Goal: Task Accomplishment & Management: Complete application form

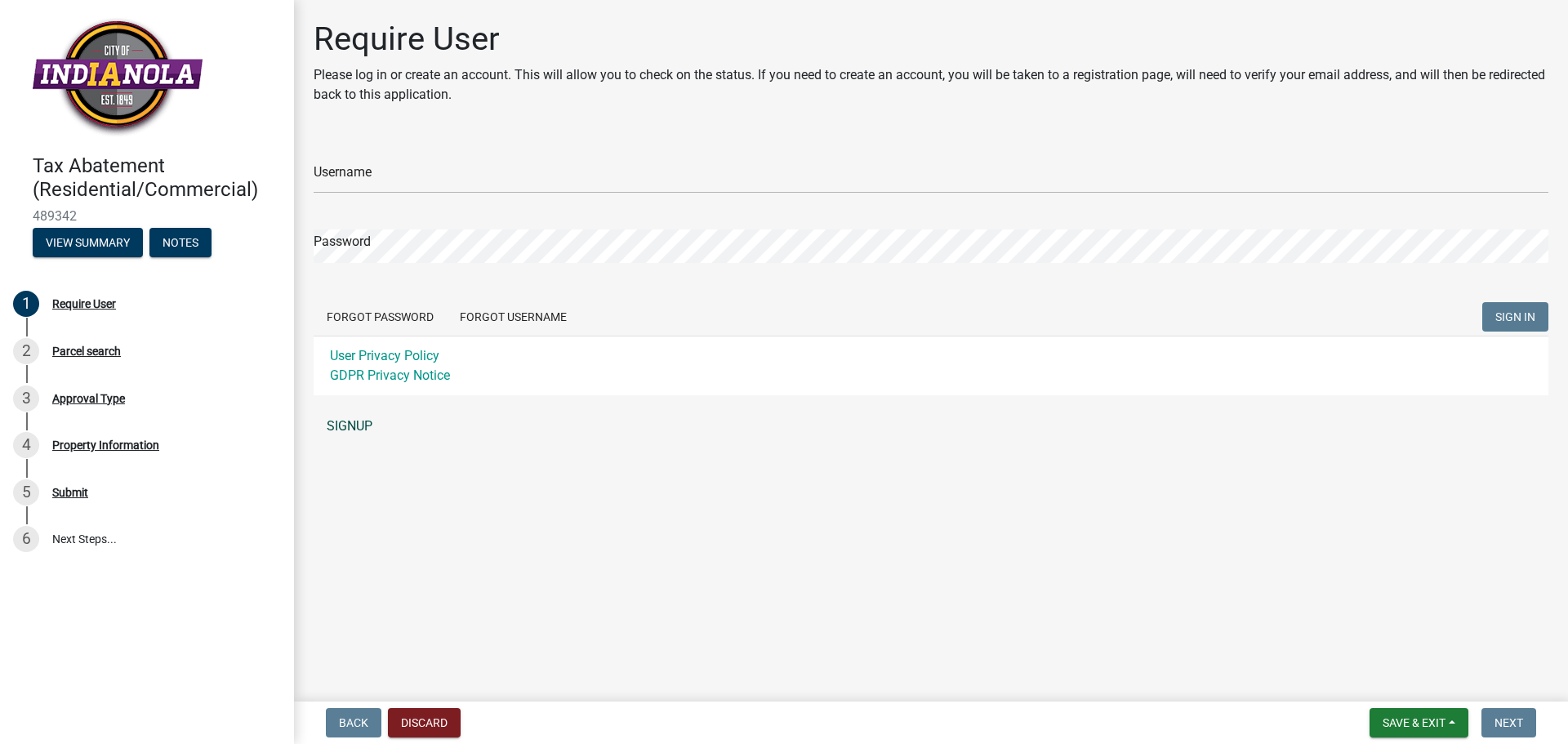
click at [368, 431] on link "SIGNUP" at bounding box center [931, 426] width 1235 height 33
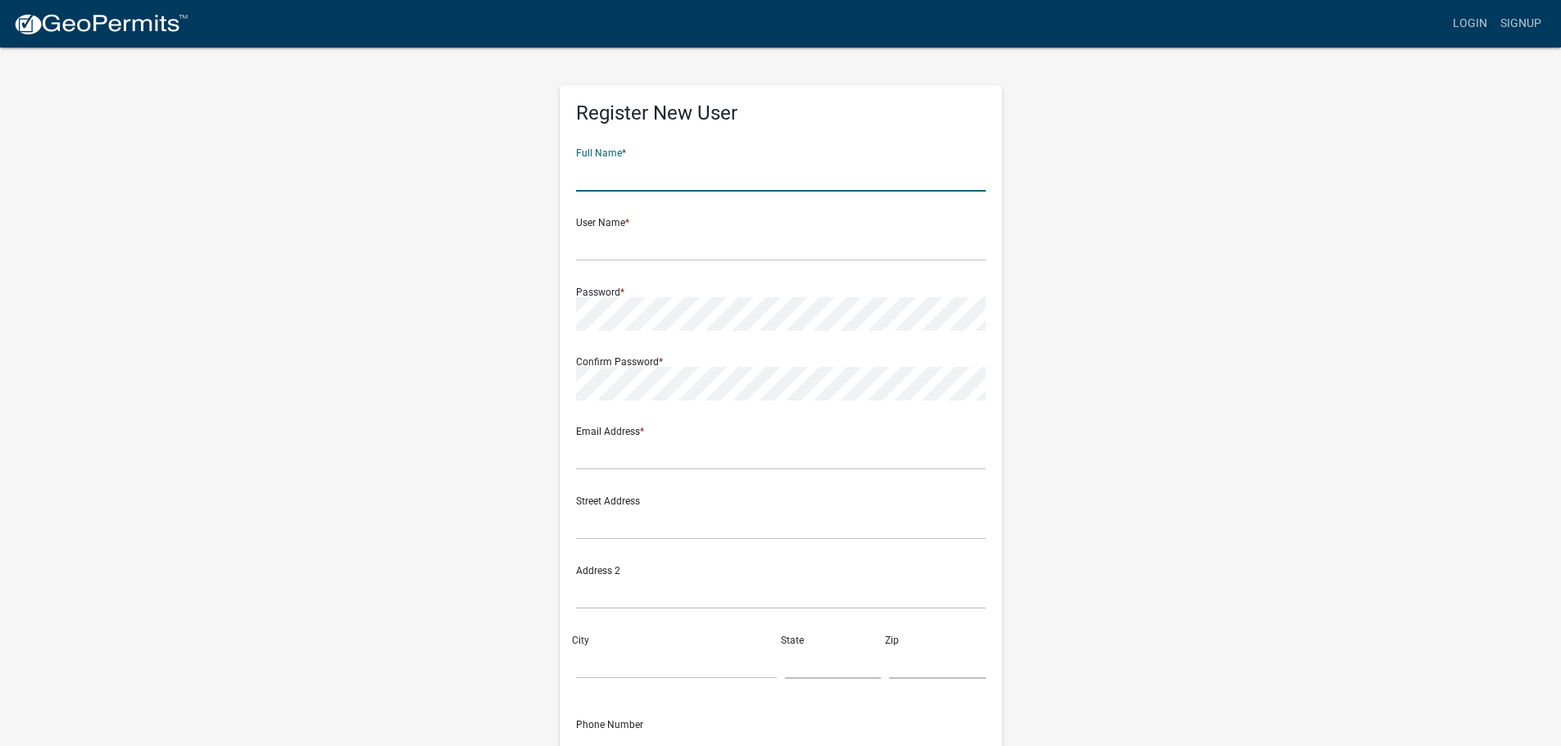
click at [597, 165] on input "text" at bounding box center [781, 175] width 410 height 34
drag, startPoint x: 662, startPoint y: 180, endPoint x: 410, endPoint y: 146, distance: 254.7
click at [410, 146] on div "Register New User Full Name * [PERSON_NAME] User Name * Password * Confirm Pass…" at bounding box center [781, 484] width 934 height 877
type input "[PERSON_NAME]"
type input "jkempen"
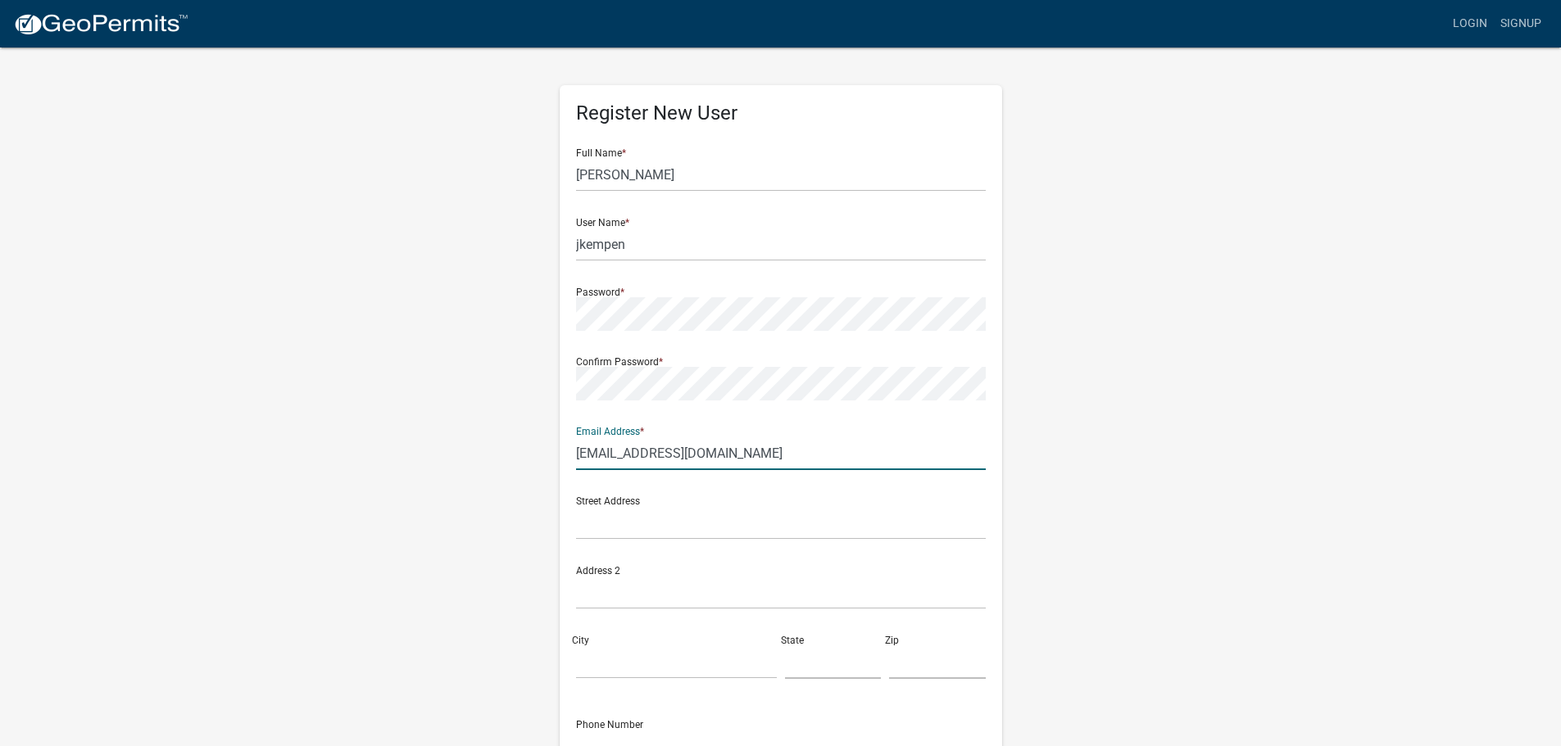
type input "[EMAIL_ADDRESS][DOMAIN_NAME]"
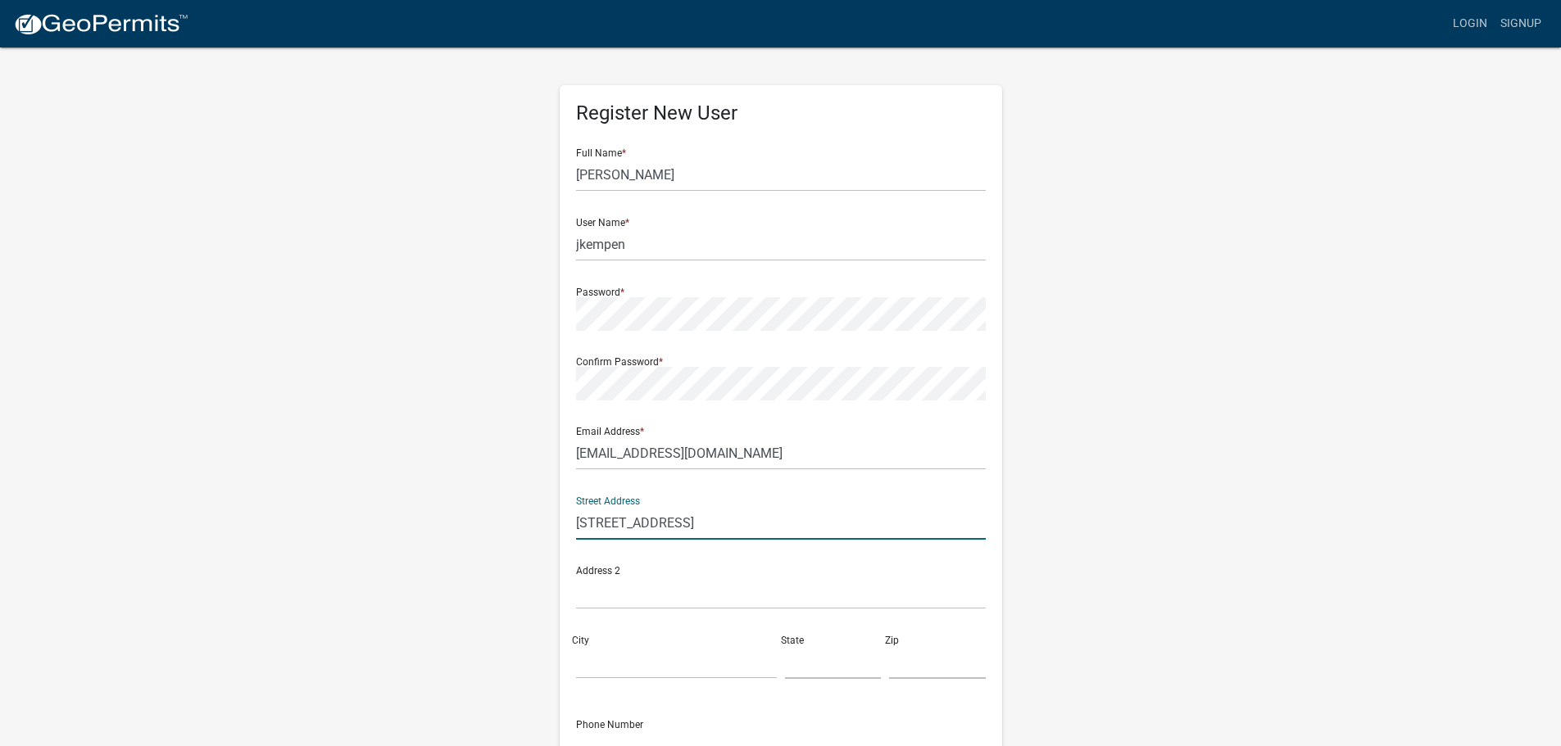
type input "[STREET_ADDRESS]"
type input "Indianola"
type input "i"
type input "IA"
type input "50125"
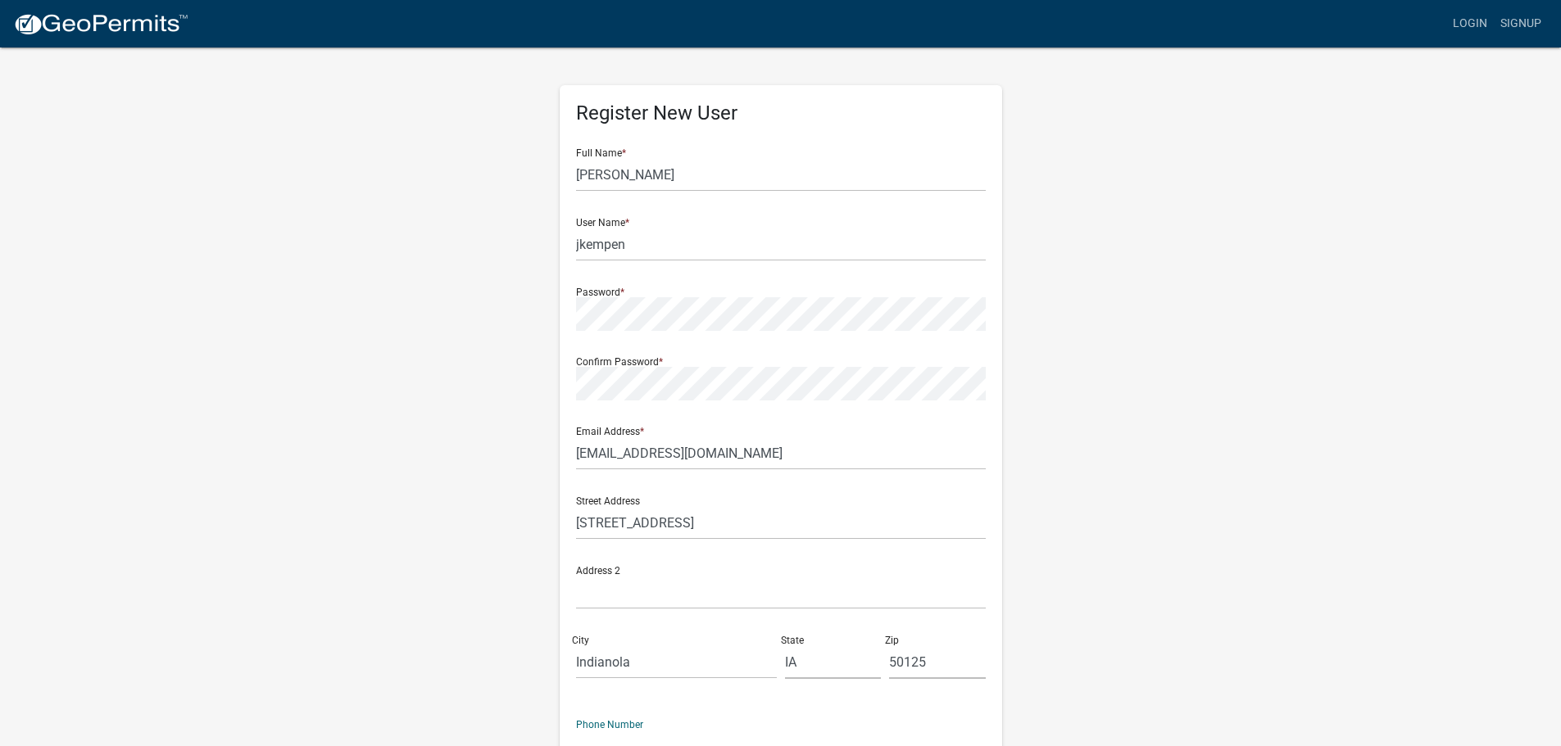
scroll to position [17, 0]
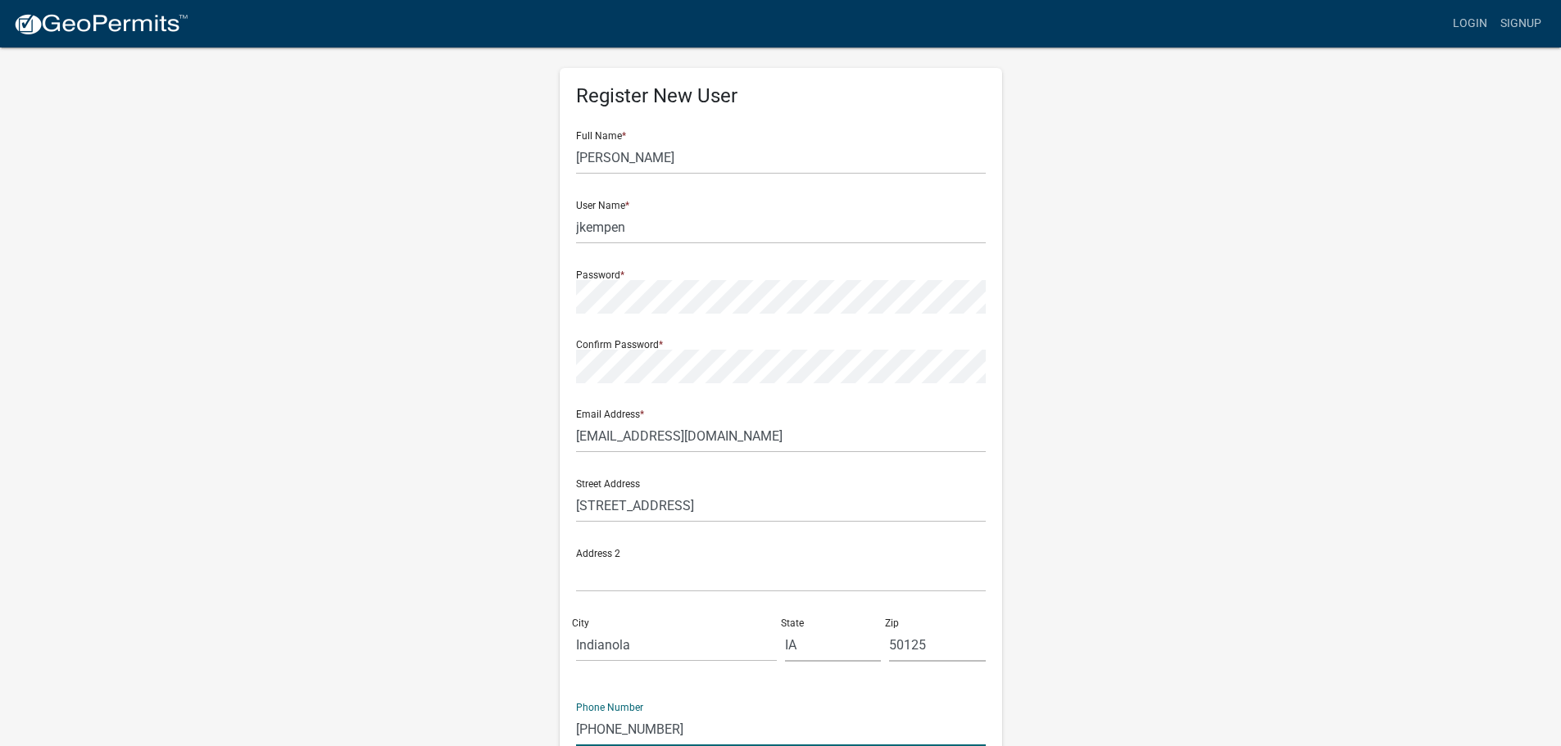
type input "[PHONE_NUMBER]"
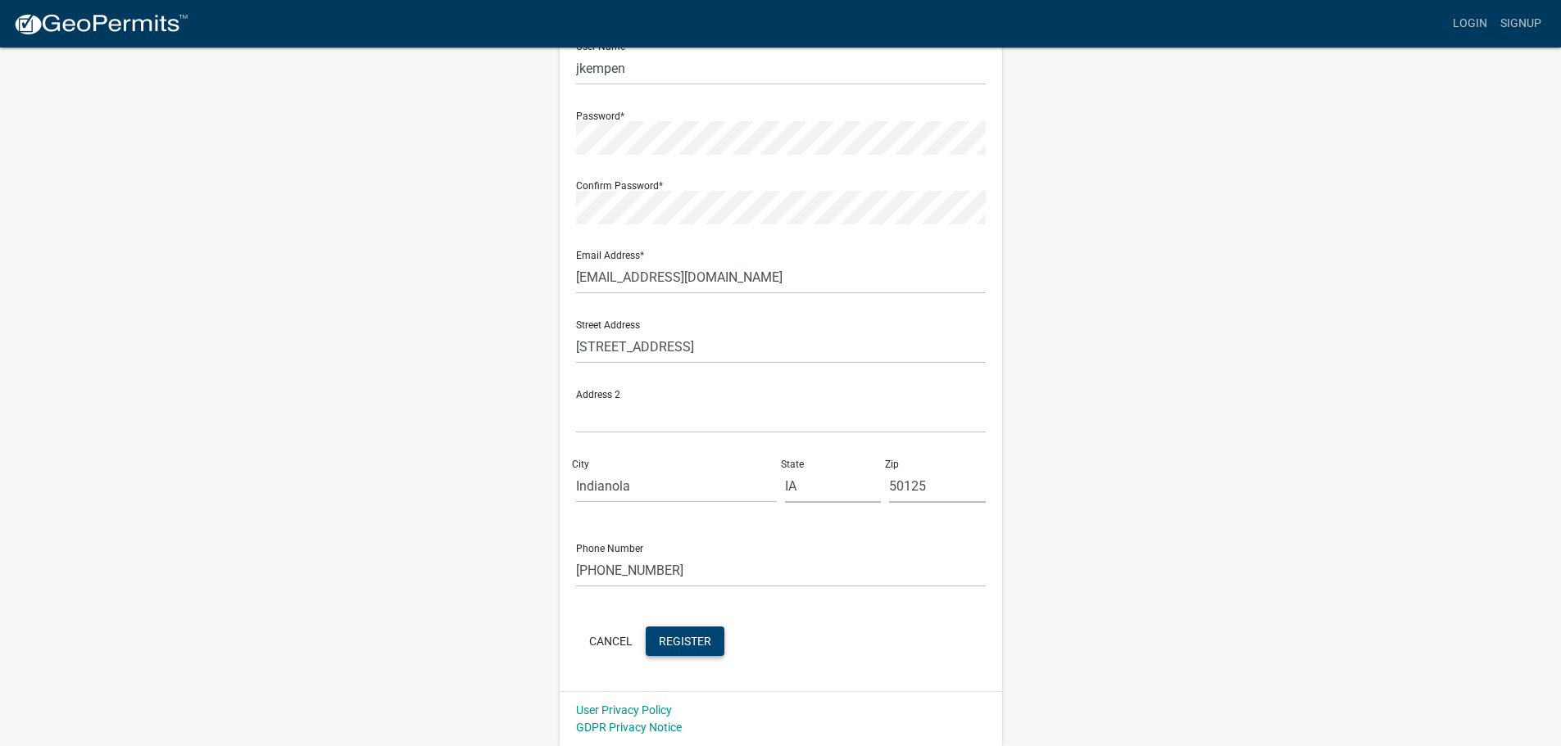
click at [679, 647] on span "Register" at bounding box center [685, 640] width 52 height 13
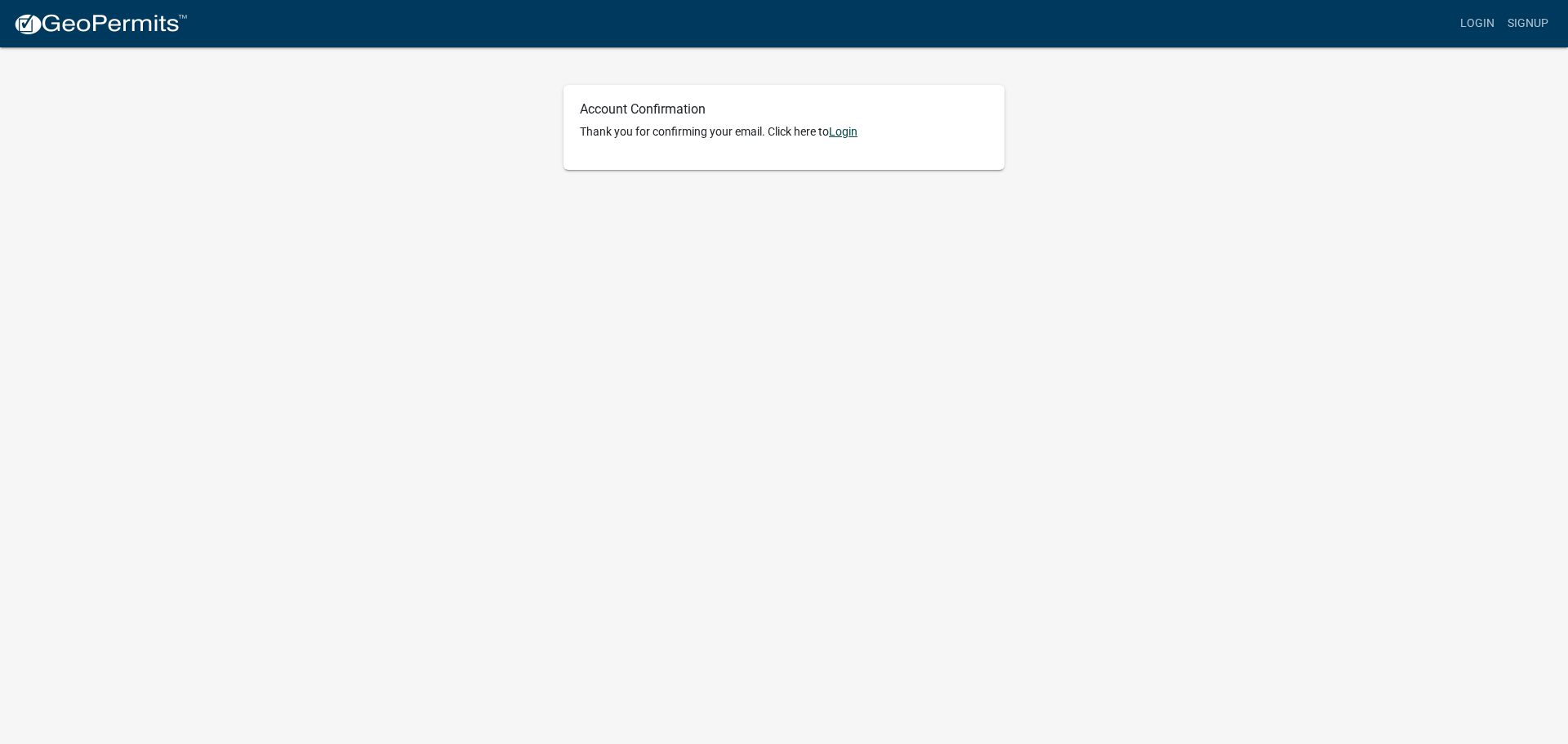
click at [839, 131] on link "Login" at bounding box center [843, 131] width 29 height 13
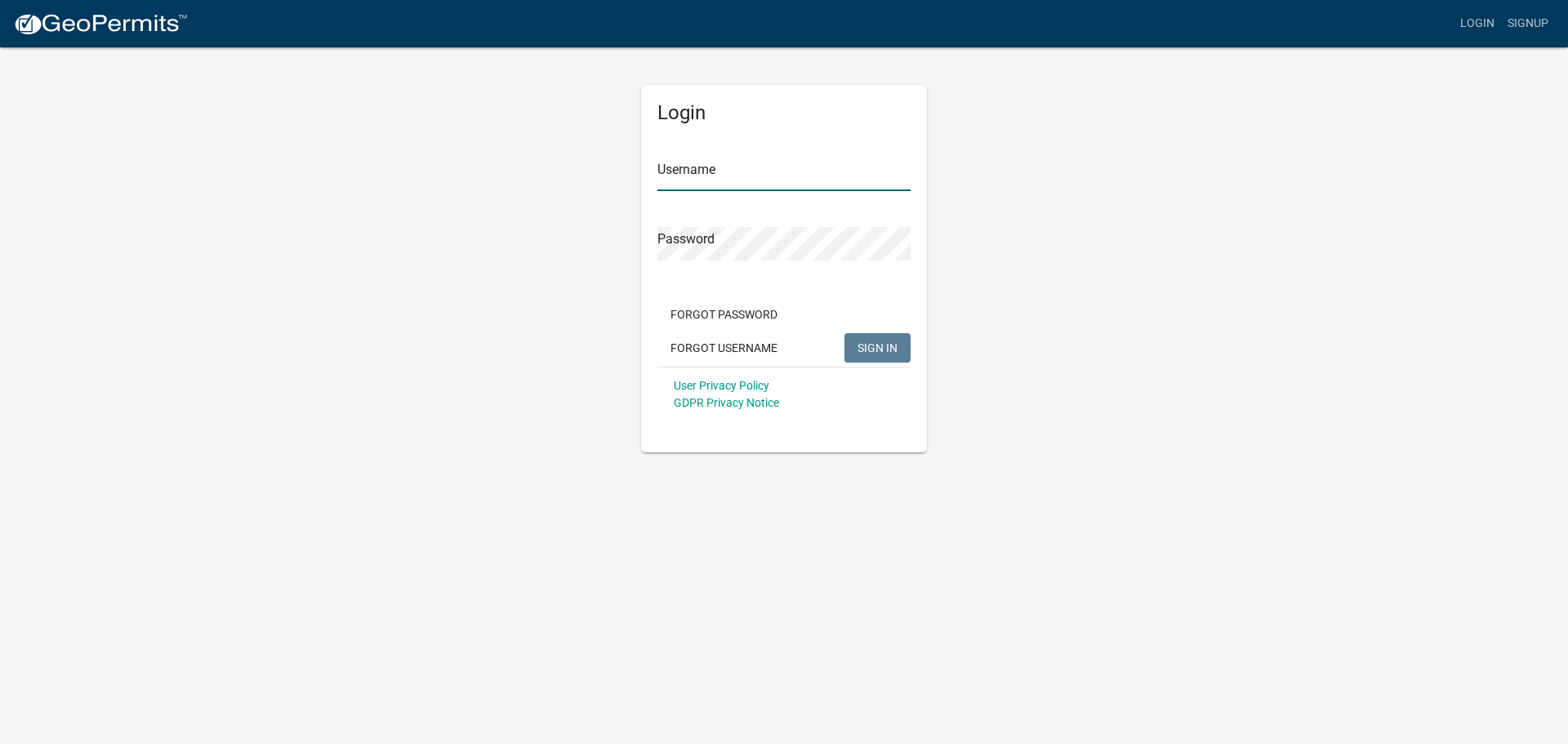
type input "jkempen"
click at [890, 351] on span "SIGN IN" at bounding box center [877, 347] width 40 height 13
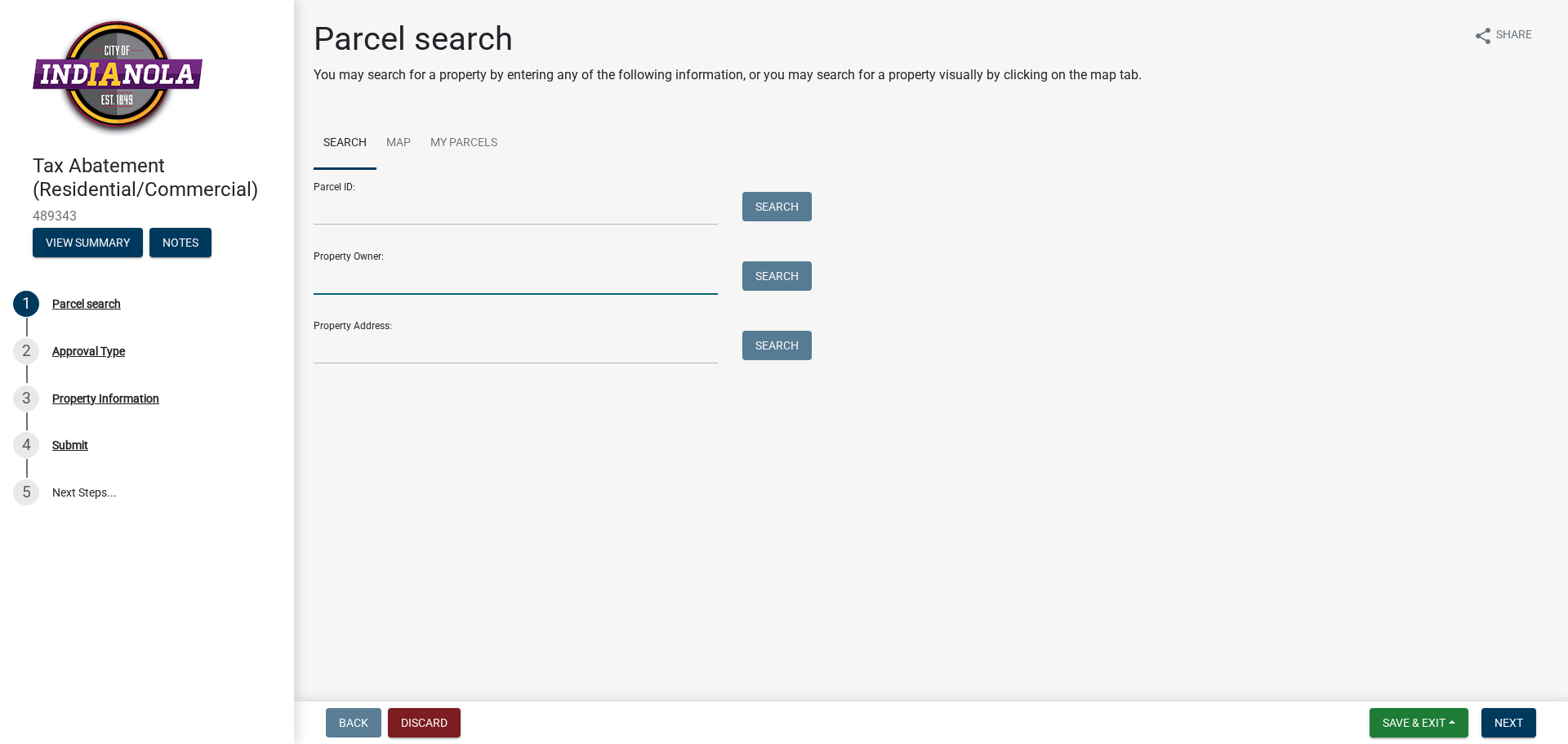
click at [423, 278] on input "Property Owner:" at bounding box center [516, 278] width 405 height 34
type input "[PERSON_NAME]"
click at [793, 269] on button "Search" at bounding box center [778, 275] width 70 height 29
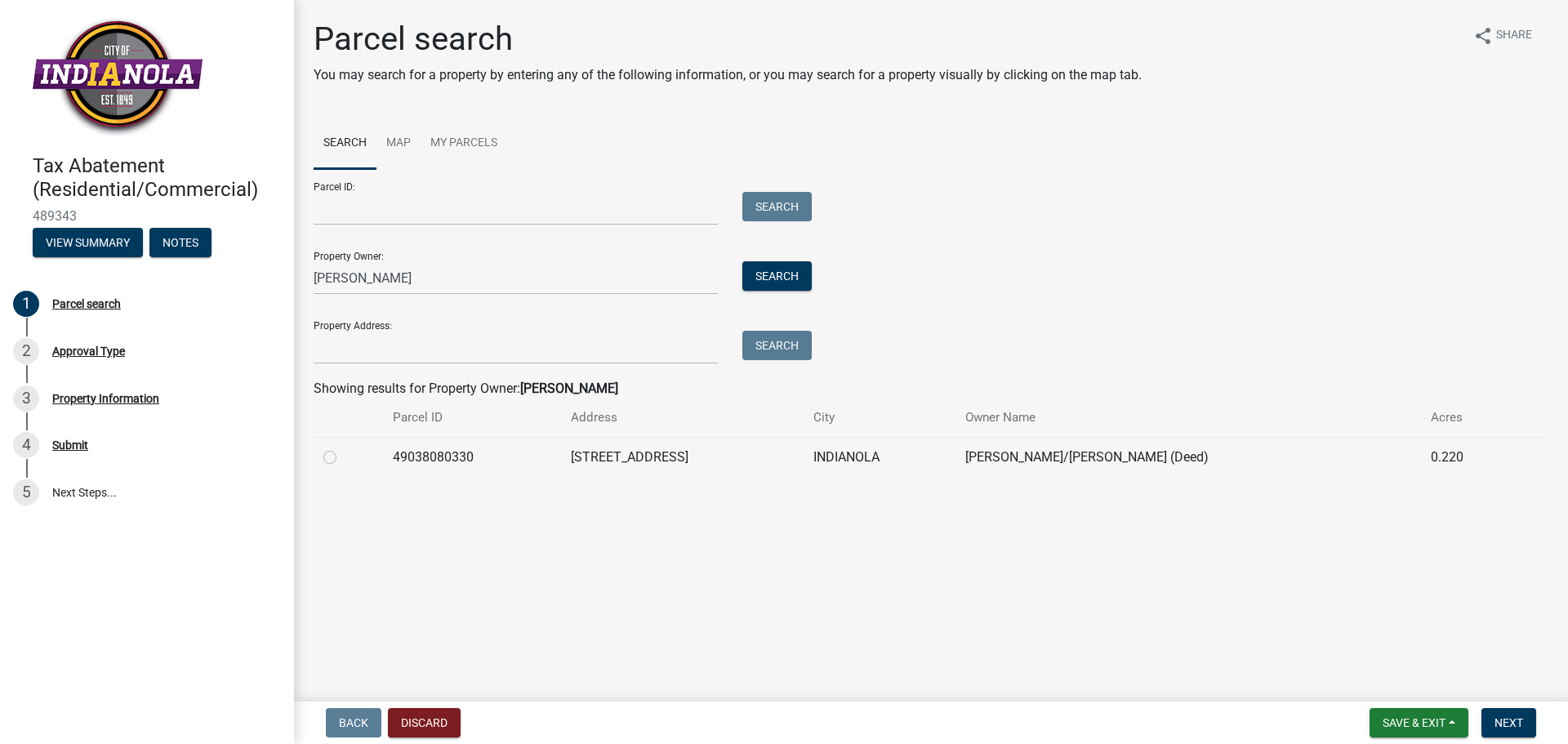
click at [343, 448] on label at bounding box center [343, 448] width 0 height 0
click at [343, 459] on input "radio" at bounding box center [348, 453] width 11 height 11
radio input "true"
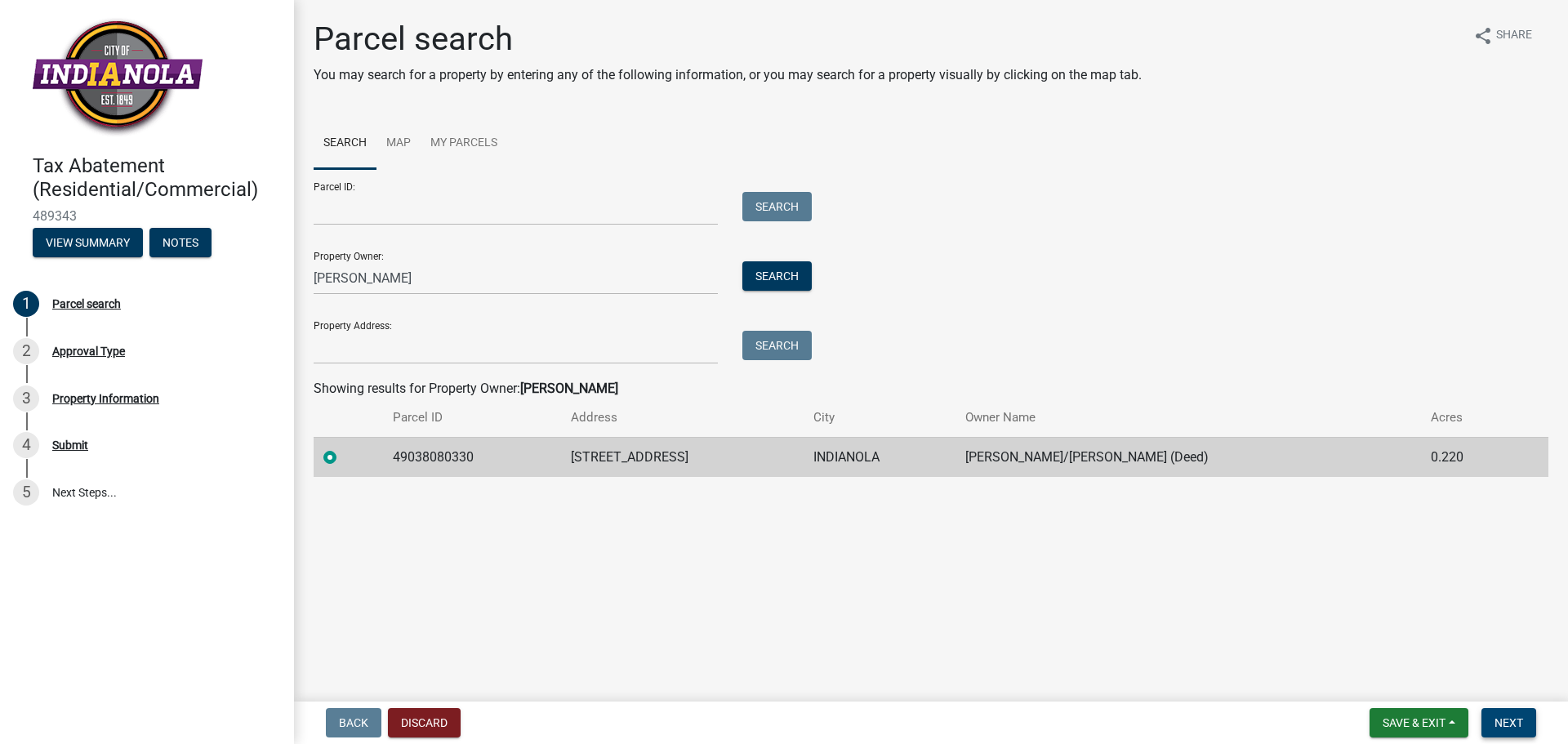
click at [1522, 717] on span "Next" at bounding box center [1509, 723] width 29 height 13
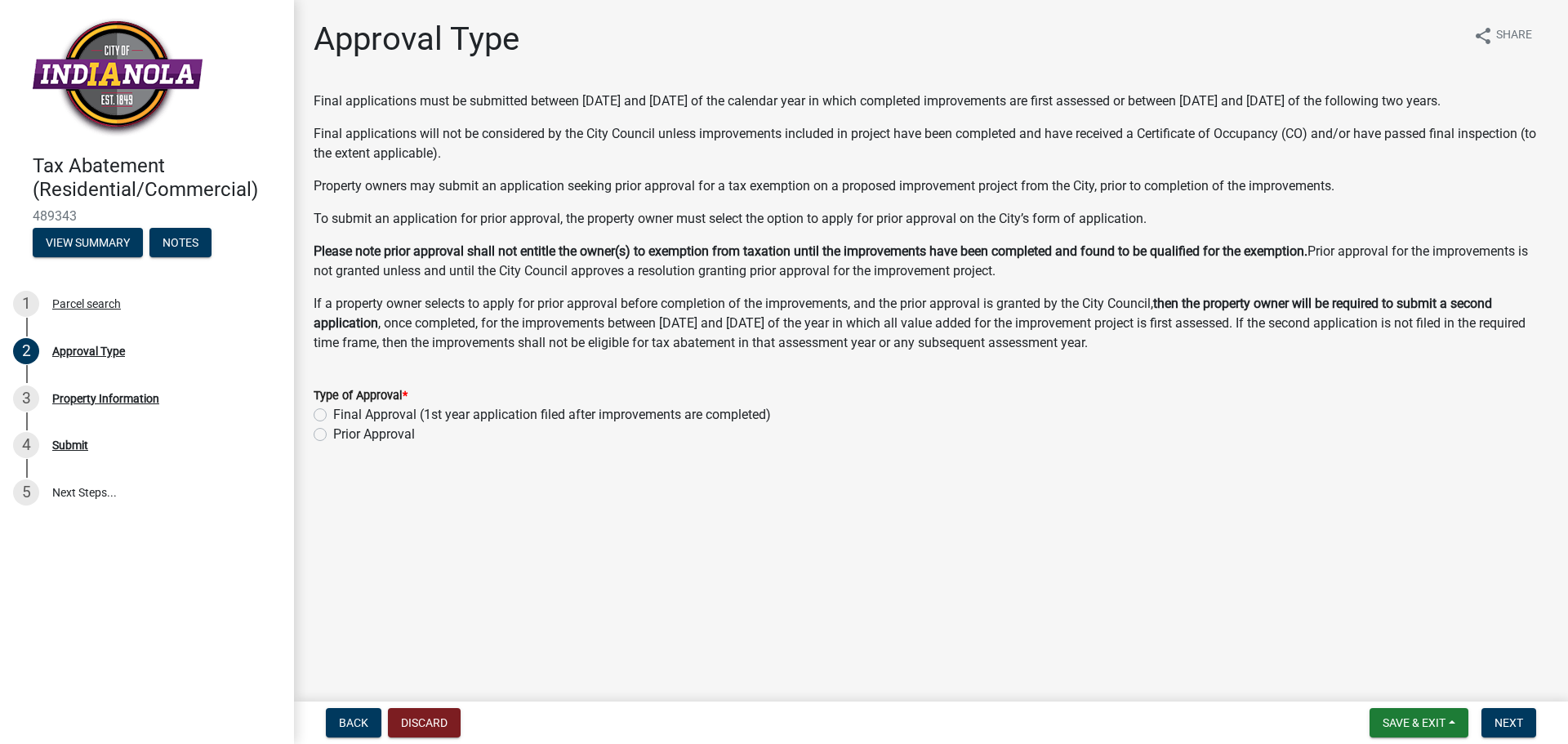
click at [348, 425] on label "Final Approval (1st year application filed after improvements are completed)" at bounding box center [551, 415] width 438 height 20
click at [344, 416] on input "Final Approval (1st year application filed after improvements are completed)" at bounding box center [338, 410] width 11 height 11
radio input "true"
click at [1528, 727] on button "Next" at bounding box center [1508, 722] width 55 height 29
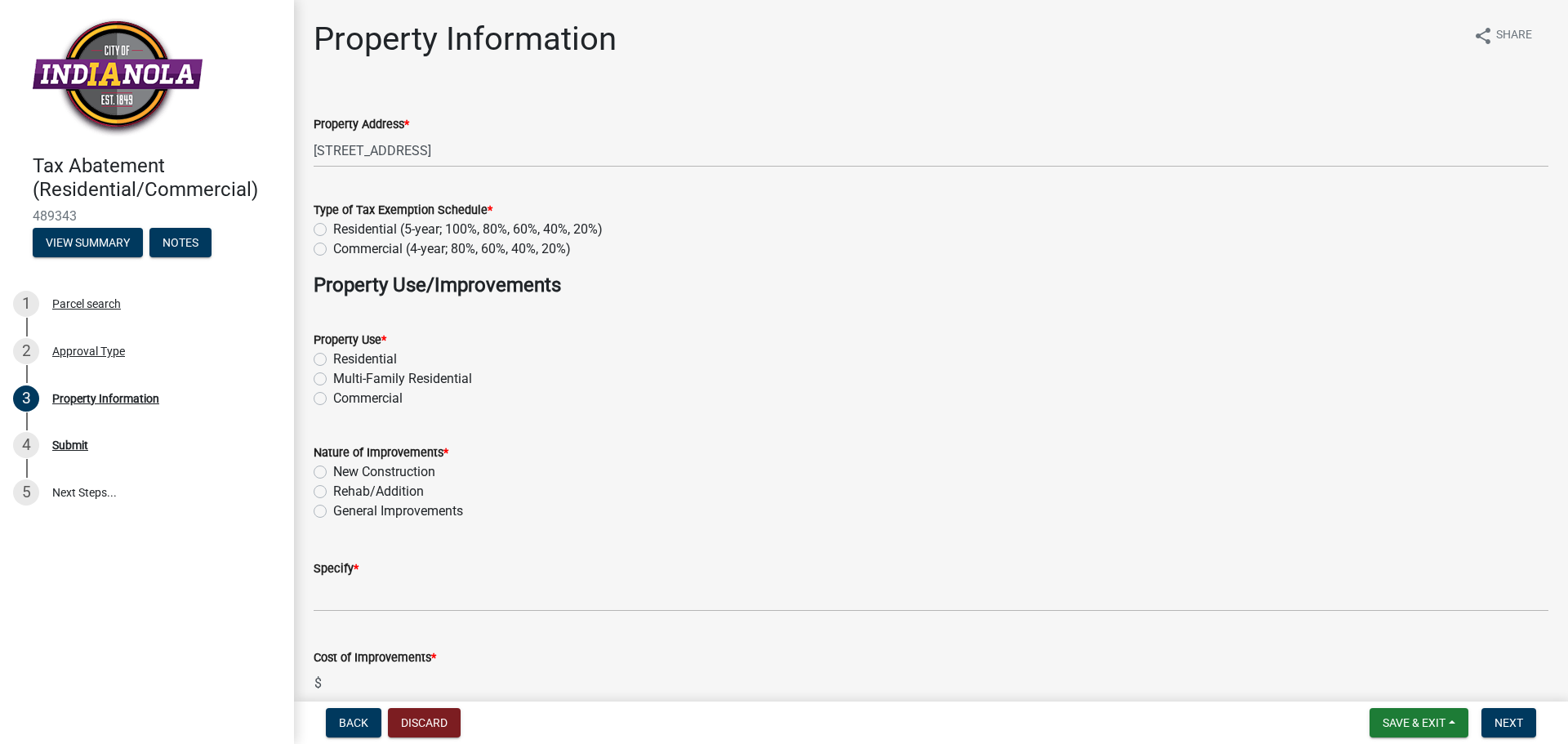
click at [373, 230] on label "Residential (5-year; 100%, 80%, 60%, 40%, 20%)" at bounding box center [468, 229] width 269 height 20
click at [344, 230] on input "Residential (5-year; 100%, 80%, 60%, 40%, 20%)" at bounding box center [338, 224] width 11 height 11
radio input "true"
click at [352, 357] on label "Residential" at bounding box center [365, 360] width 64 height 20
click at [344, 357] on input "Residential" at bounding box center [338, 355] width 11 height 11
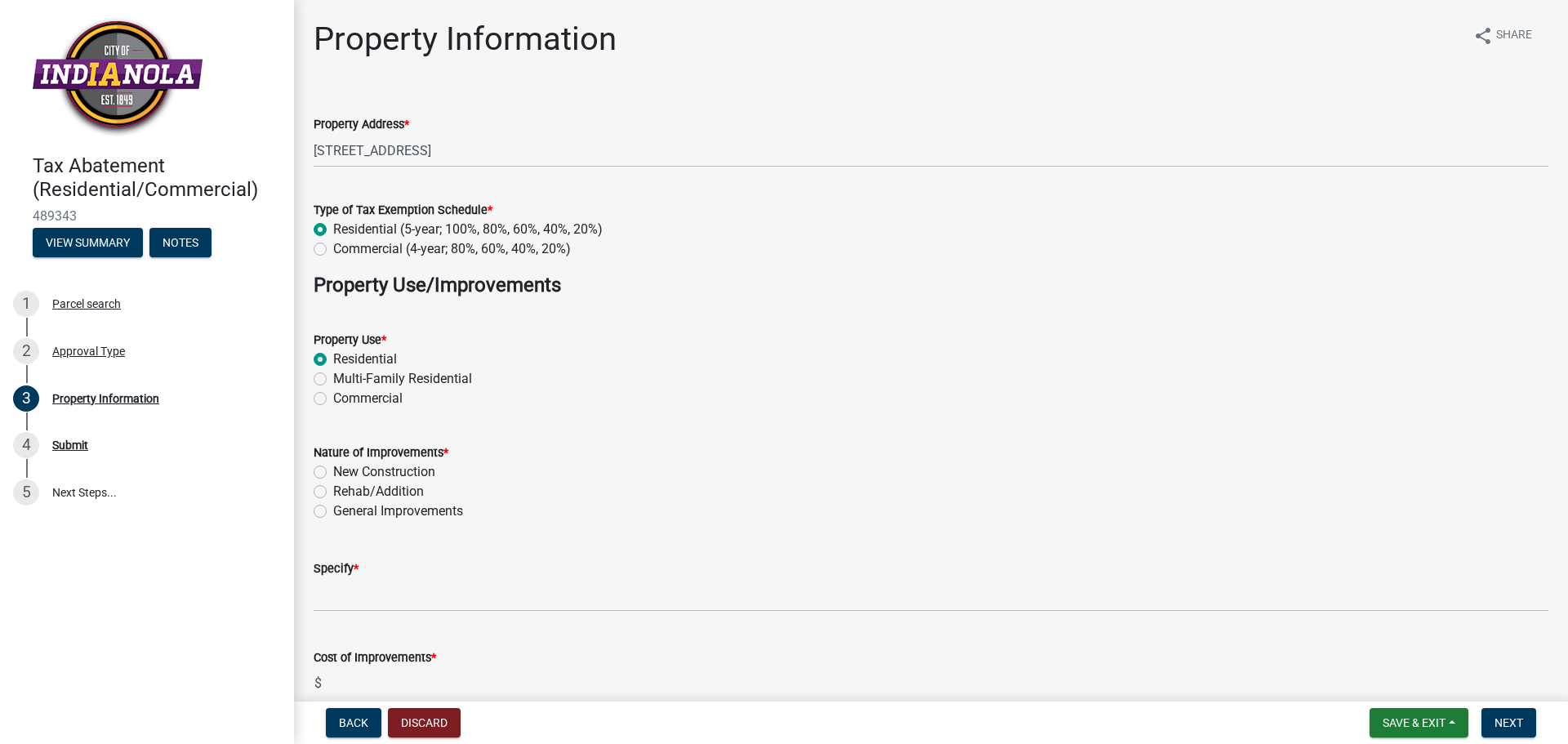
radio input "true"
click at [353, 473] on label "New Construction" at bounding box center [384, 473] width 102 height 20
click at [344, 473] on input "New Construction" at bounding box center [338, 468] width 11 height 11
radio input "true"
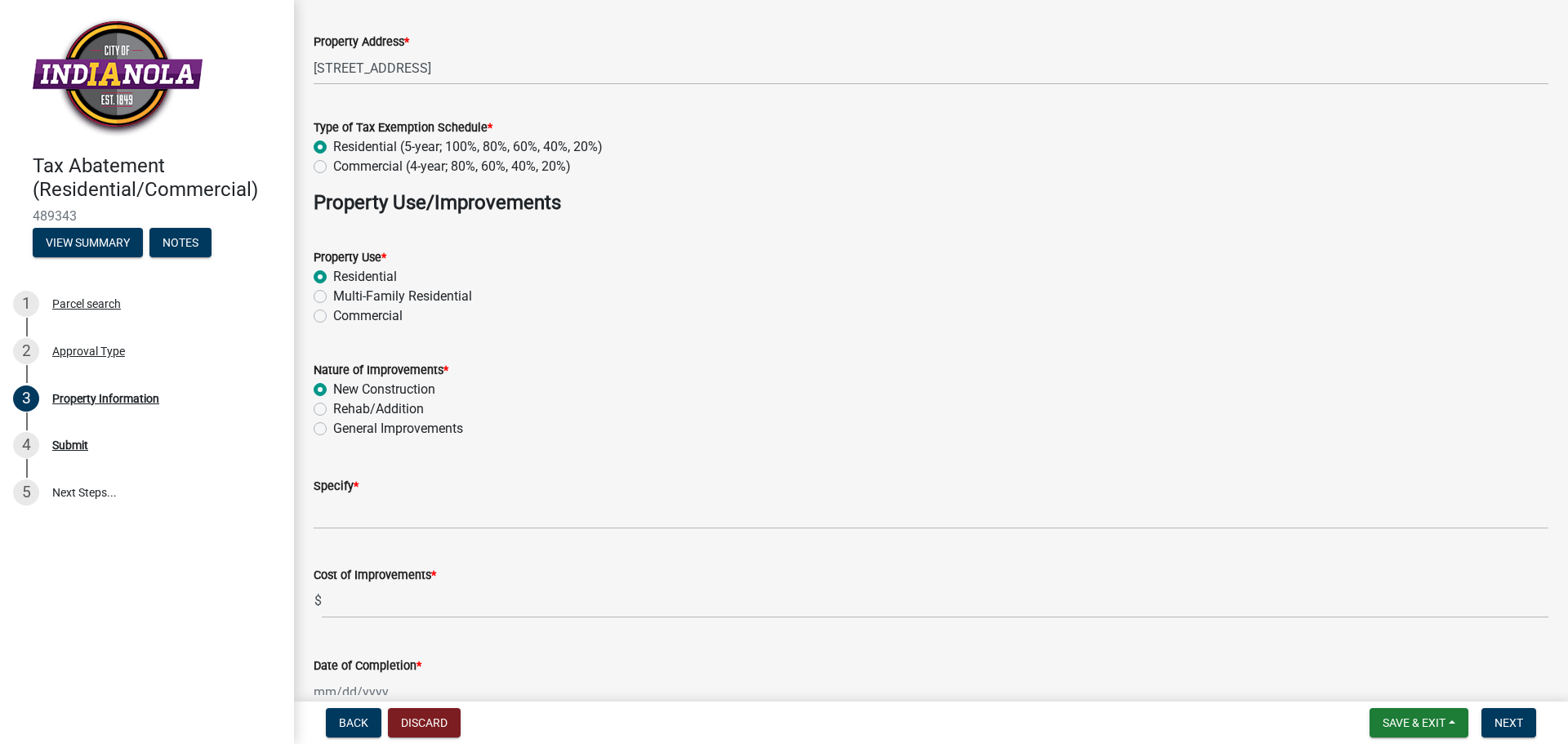
scroll to position [82, 0]
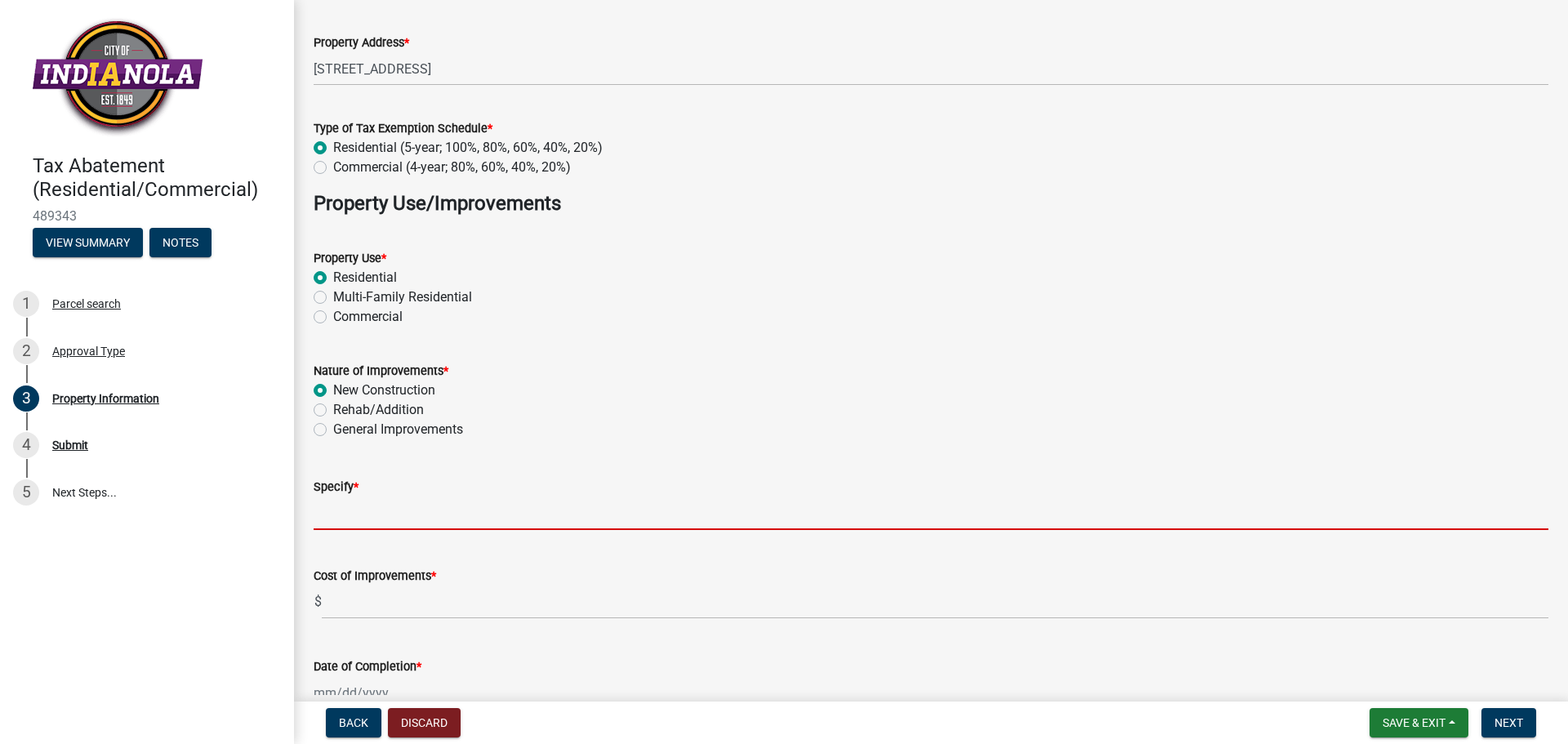
click at [328, 517] on input "Specify *" at bounding box center [931, 514] width 1235 height 34
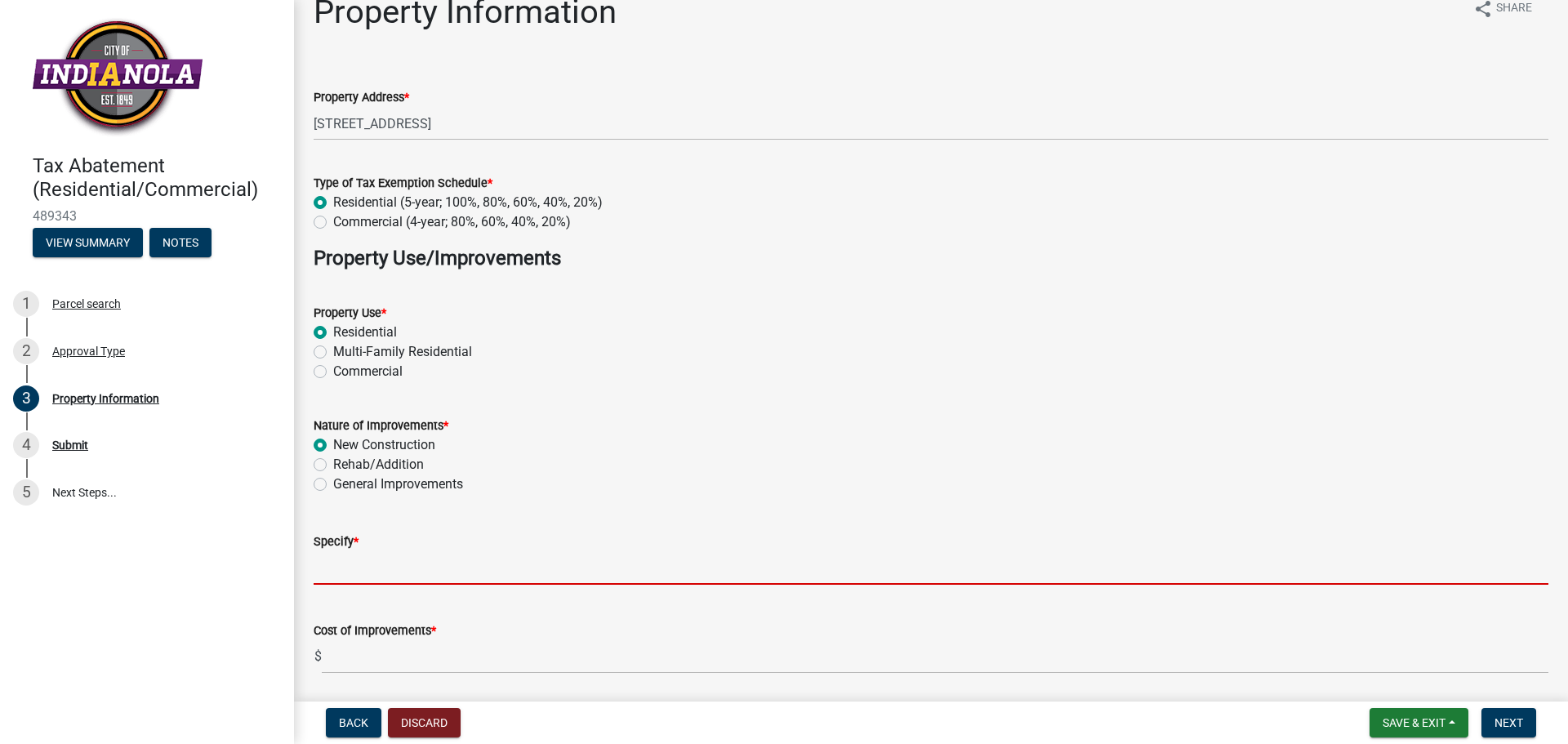
scroll to position [0, 0]
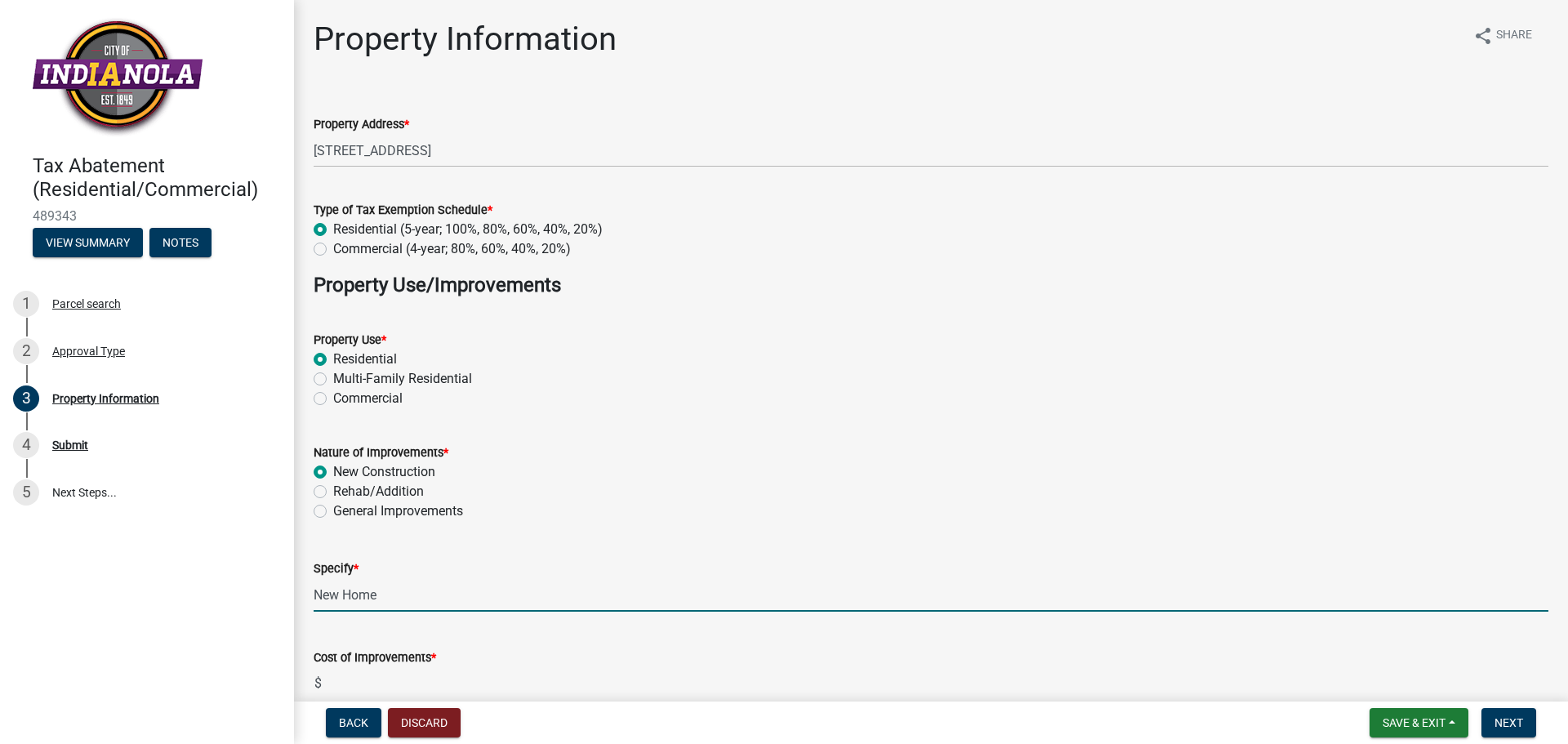
type input "New Home"
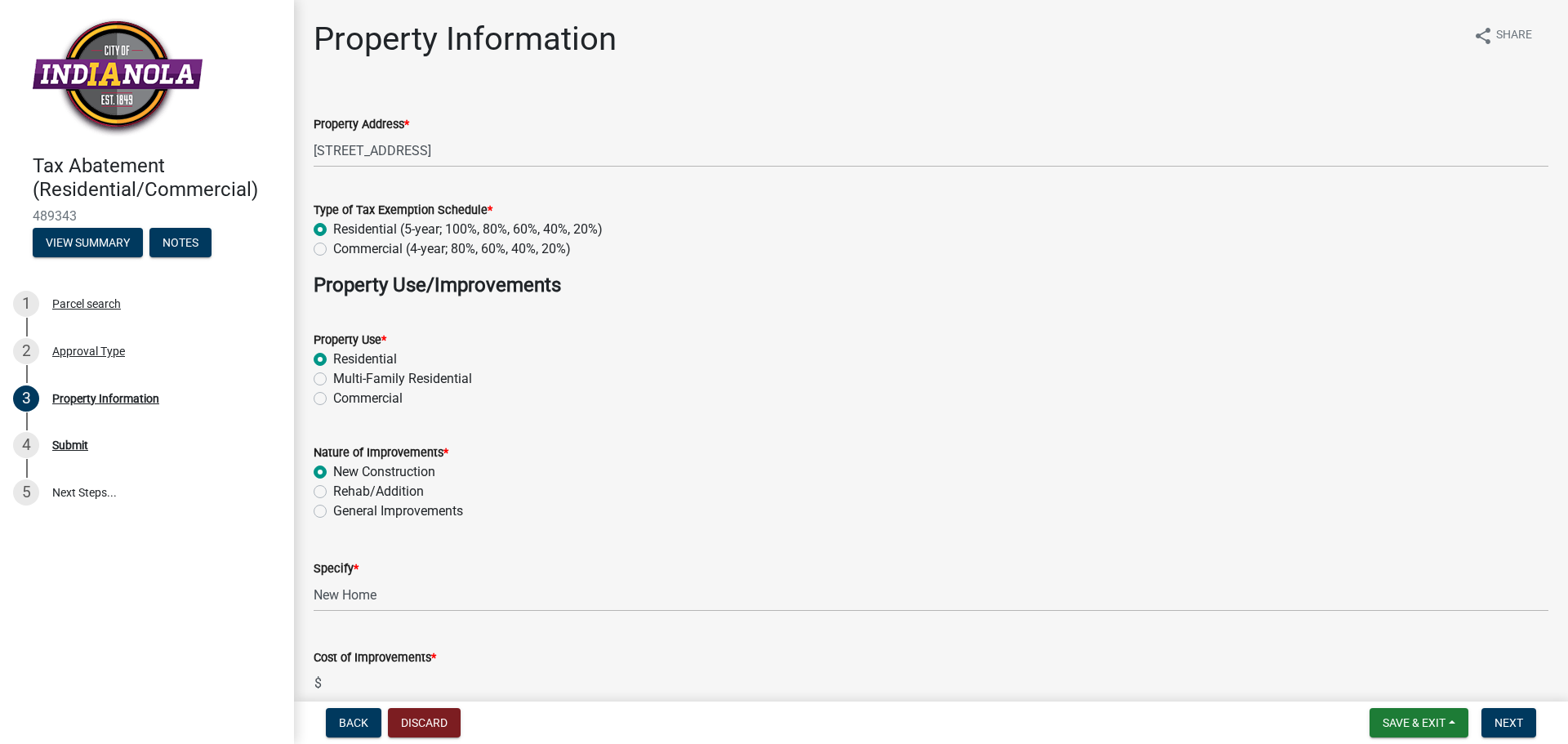
scroll to position [6, 0]
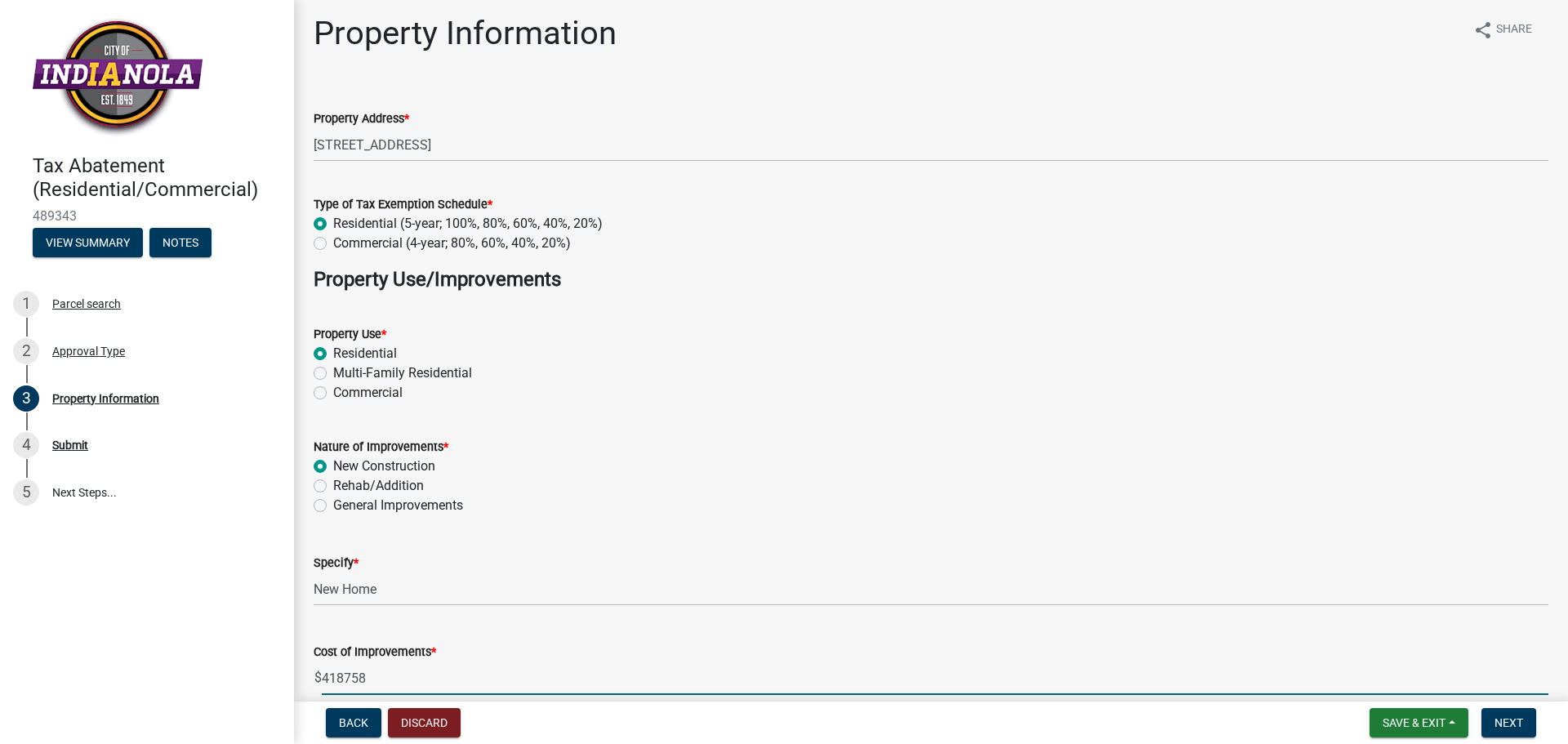
type input "418758"
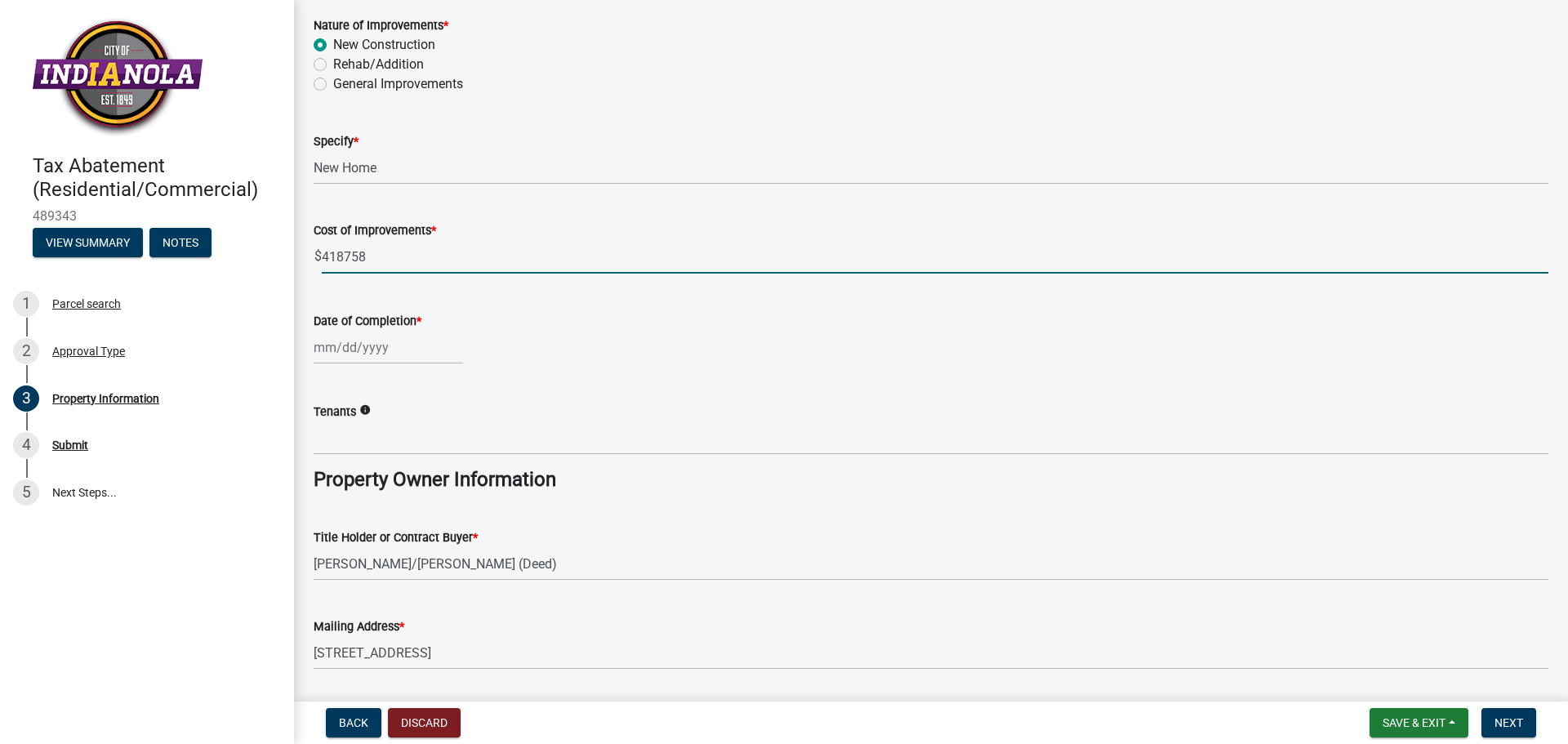
select select "10"
select select "2025"
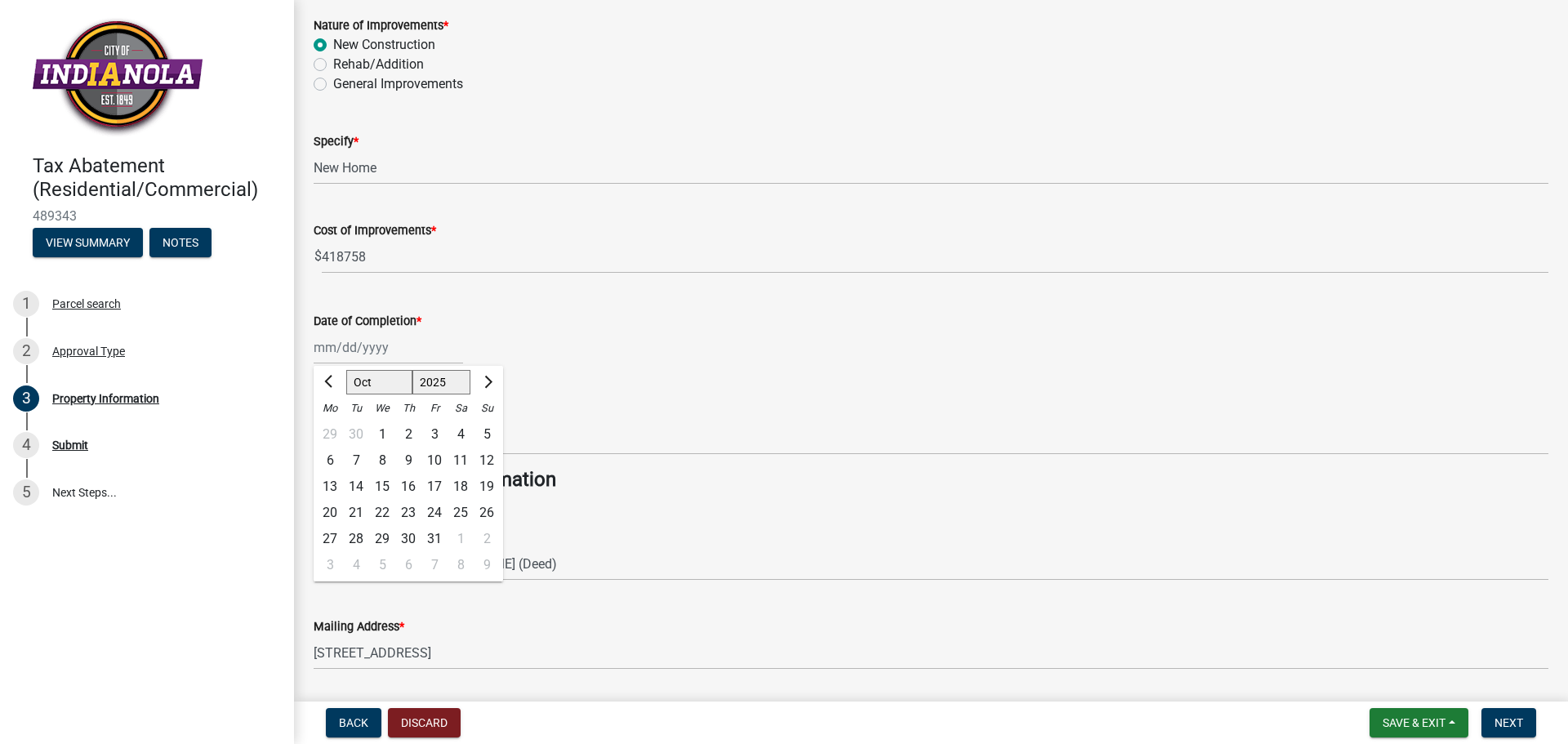
click at [716, 387] on div "Tenants info" at bounding box center [931, 417] width 1235 height 76
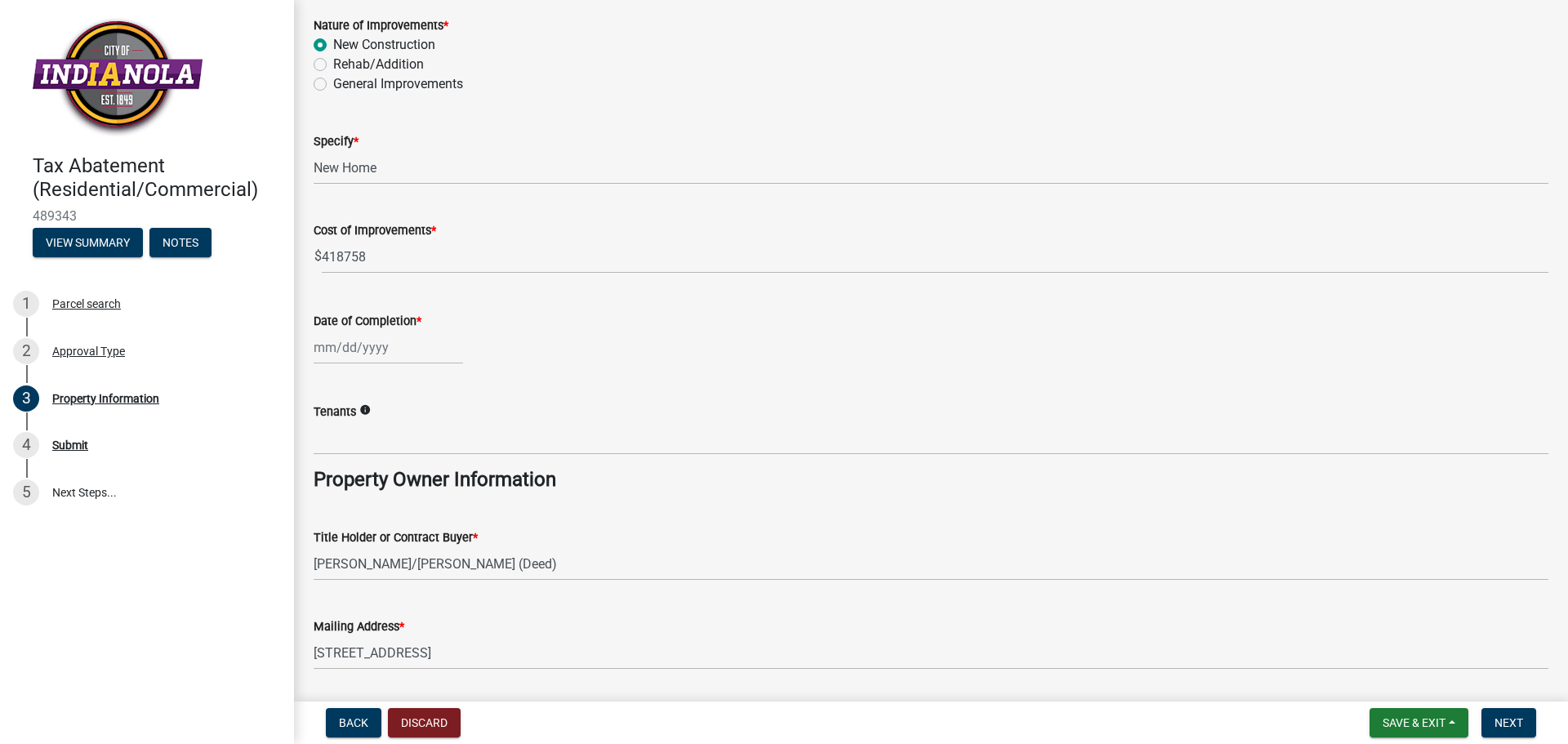
select select "10"
select select "2025"
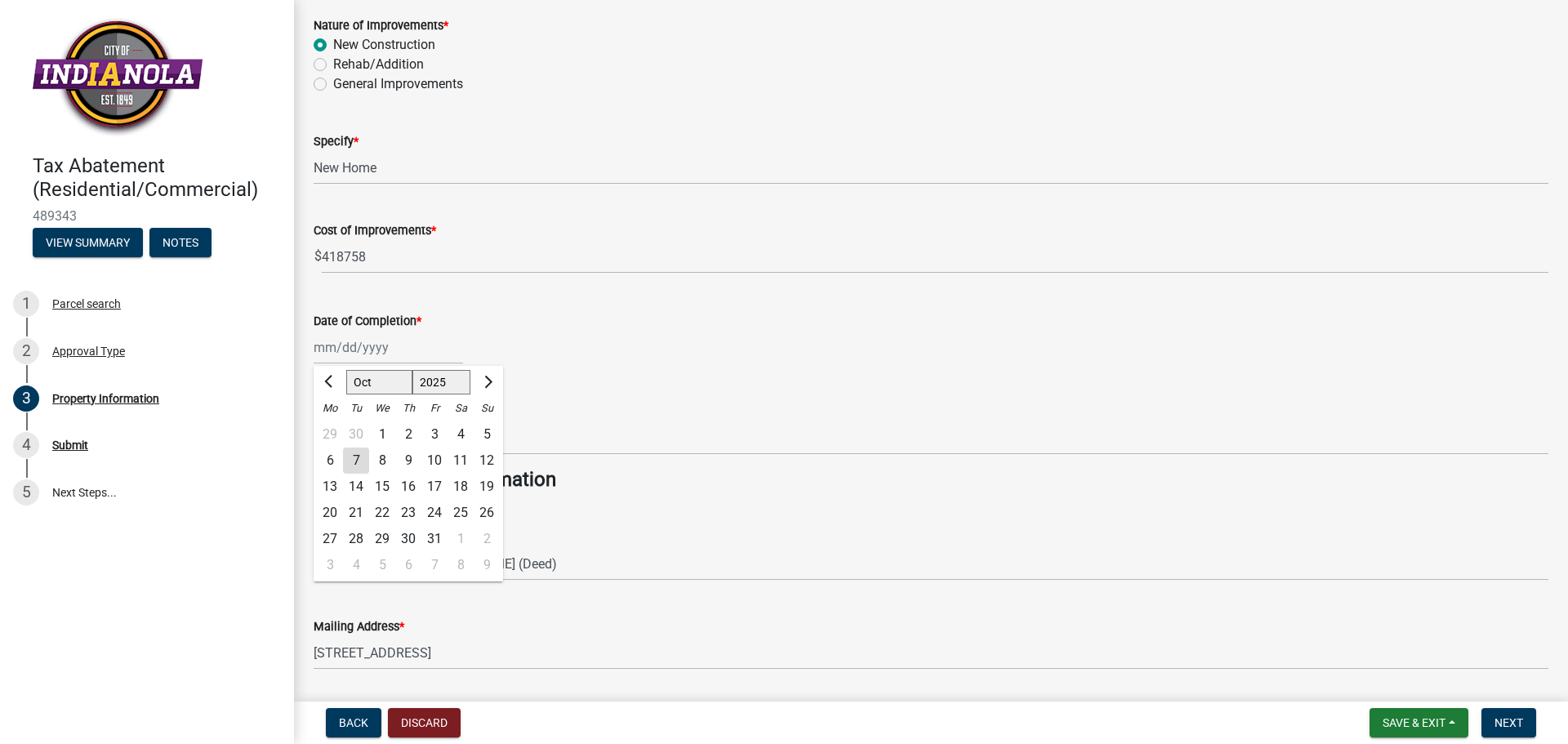
click at [411, 346] on div "Jan Feb Mar Apr May Jun Jul Aug Sep Oct Nov Dec 1525 1526 1527 1528 1529 1530 1…" at bounding box center [389, 348] width 150 height 34
click at [328, 385] on span "Previous month" at bounding box center [330, 382] width 12 height 12
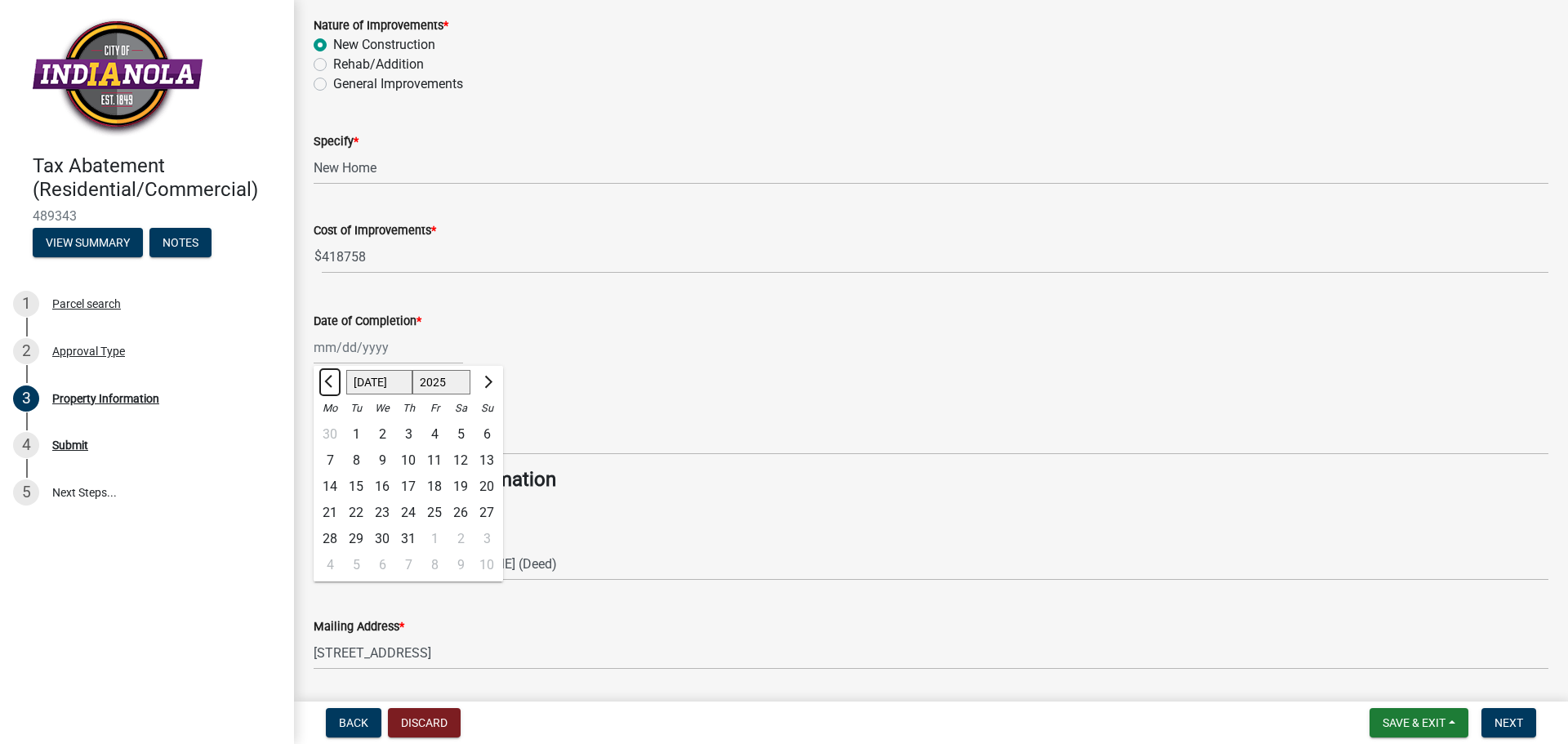
select select "6"
click at [407, 488] on div "12" at bounding box center [409, 487] width 26 height 26
type input "06/12/2025"
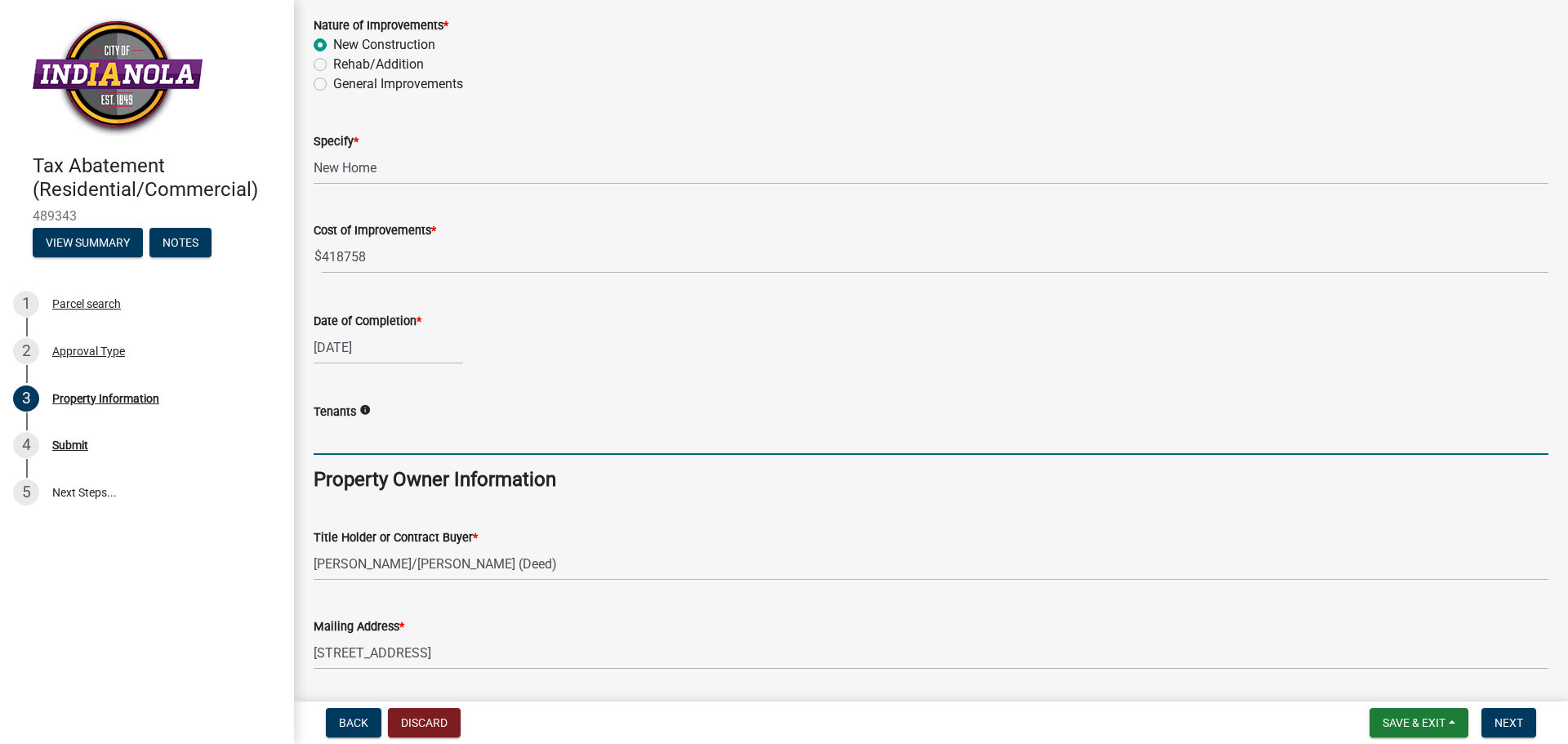
click at [434, 443] on input "Tenants" at bounding box center [931, 439] width 1235 height 34
type input "4"
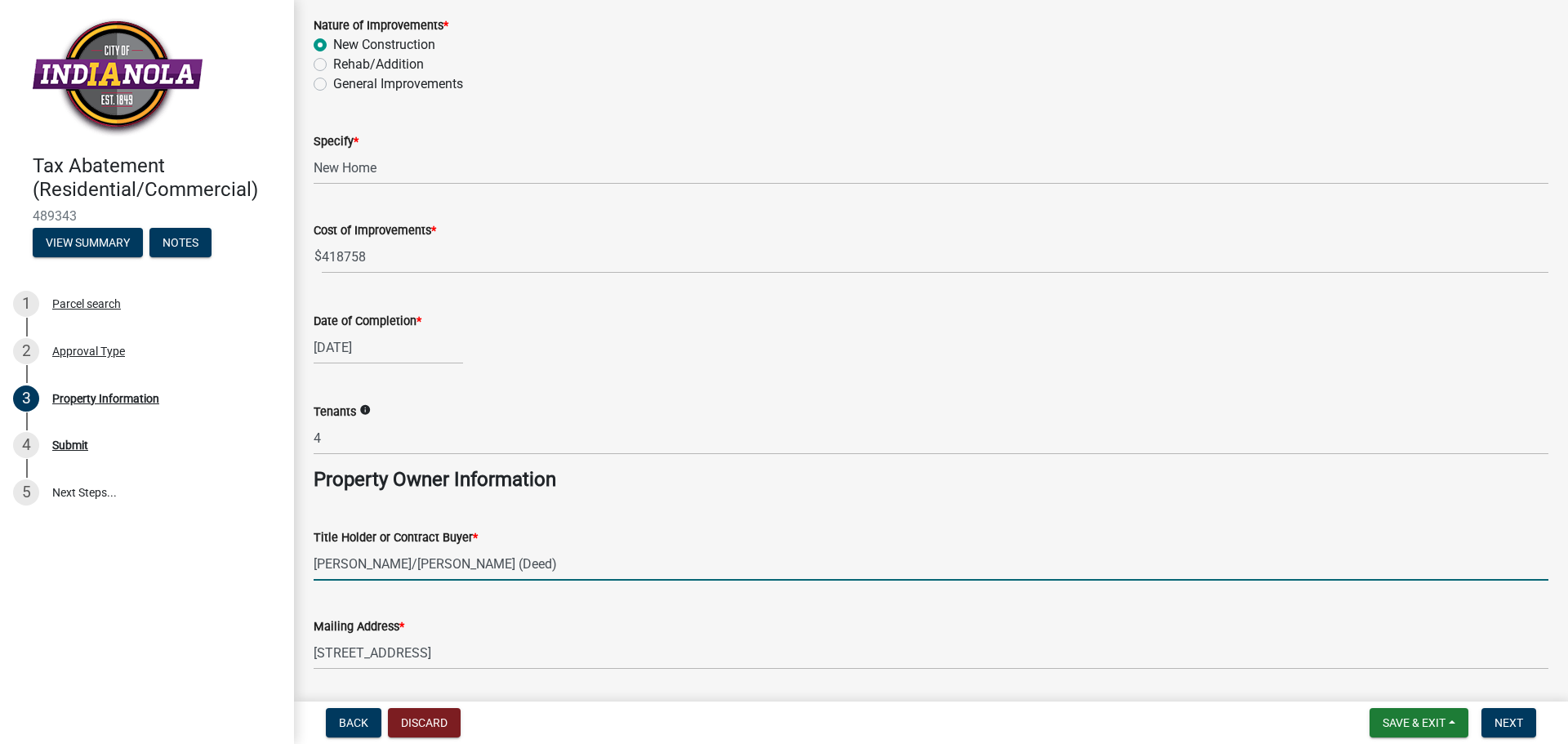
click at [362, 406] on icon "info" at bounding box center [365, 410] width 11 height 11
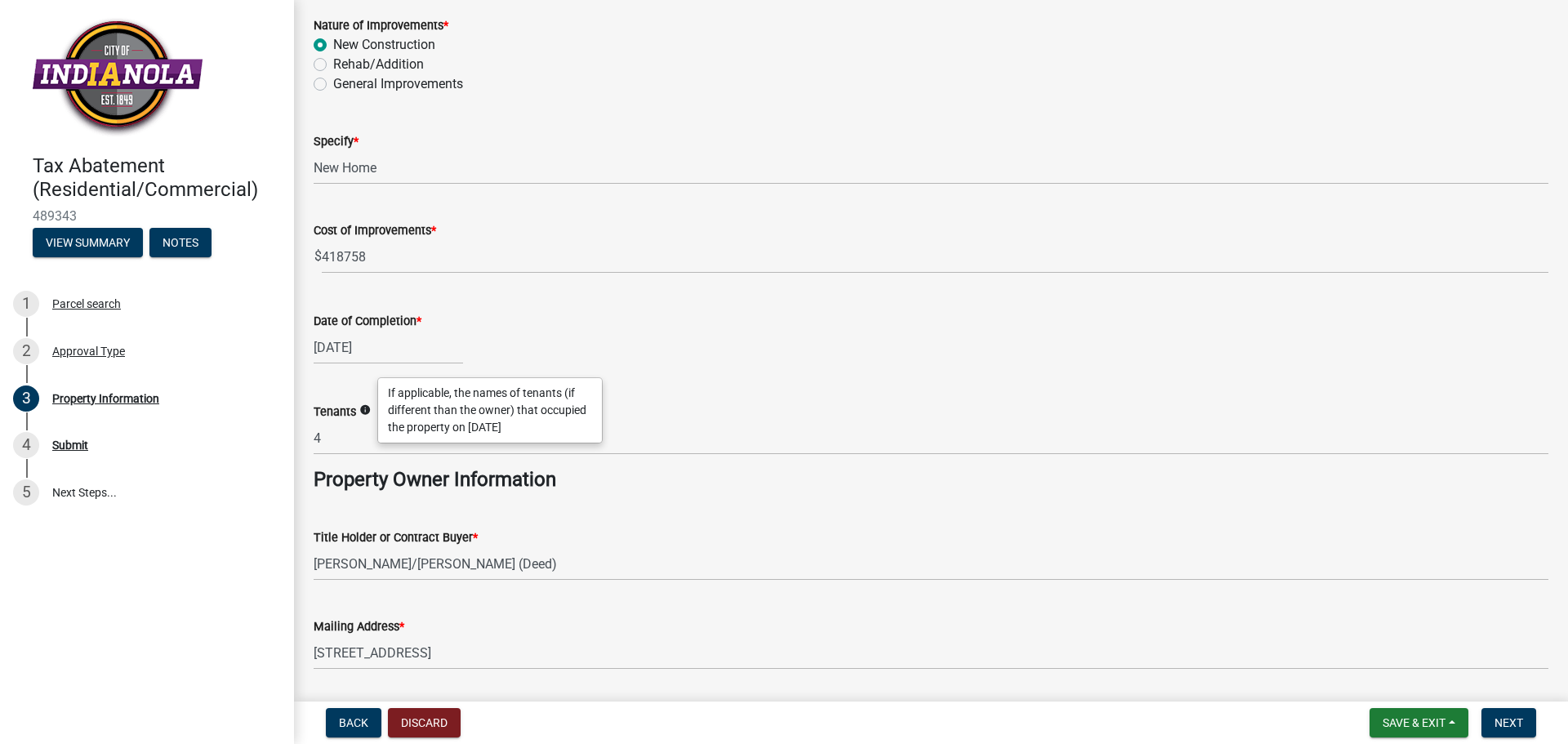
click at [865, 340] on div "06/12/2025" at bounding box center [931, 348] width 1235 height 34
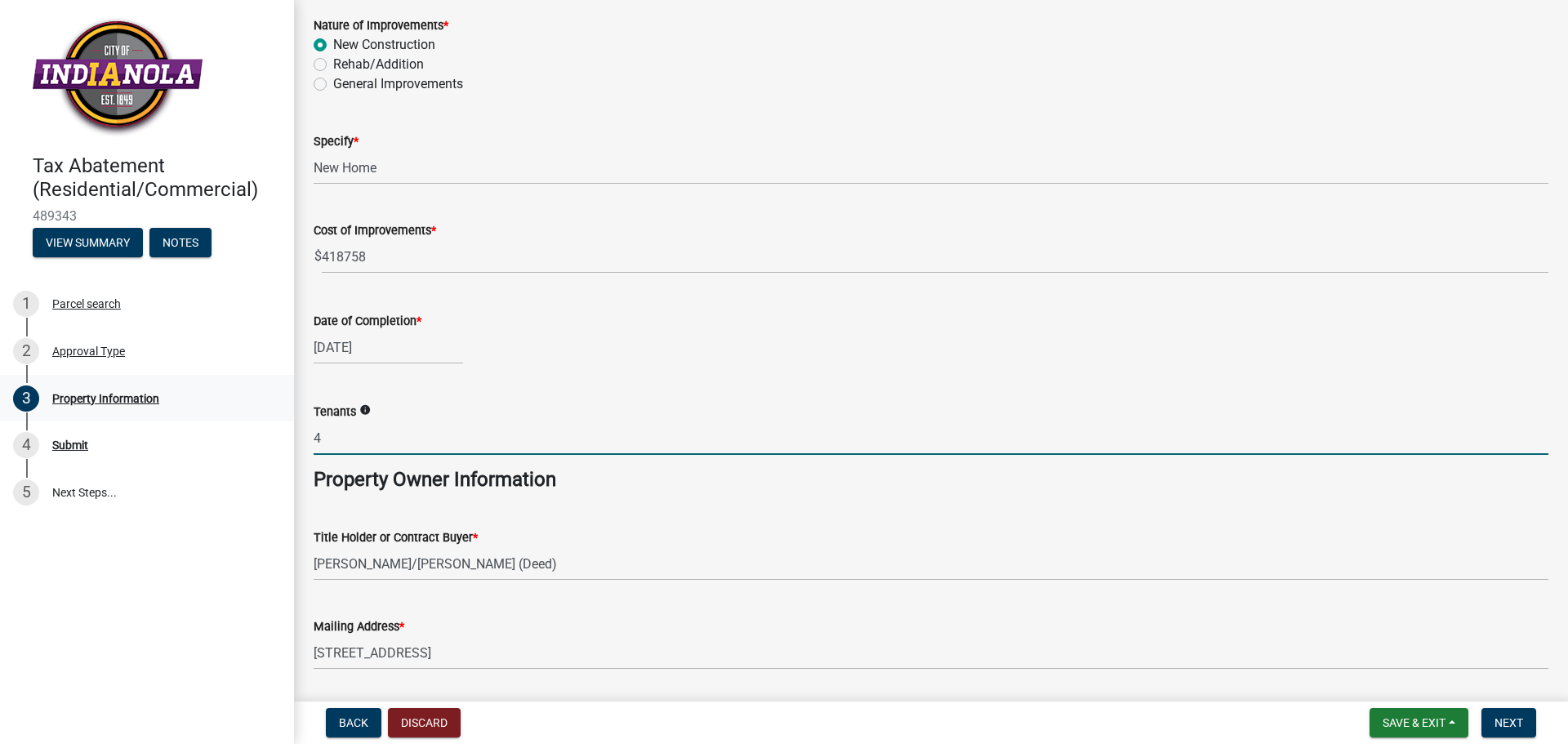
drag, startPoint x: 400, startPoint y: 434, endPoint x: 174, endPoint y: 410, distance: 227.3
click at [174, 410] on div "Tax Abatement (Residential/Commercial) 489343 View Summary Notes 1 Parcel searc…" at bounding box center [784, 372] width 1568 height 744
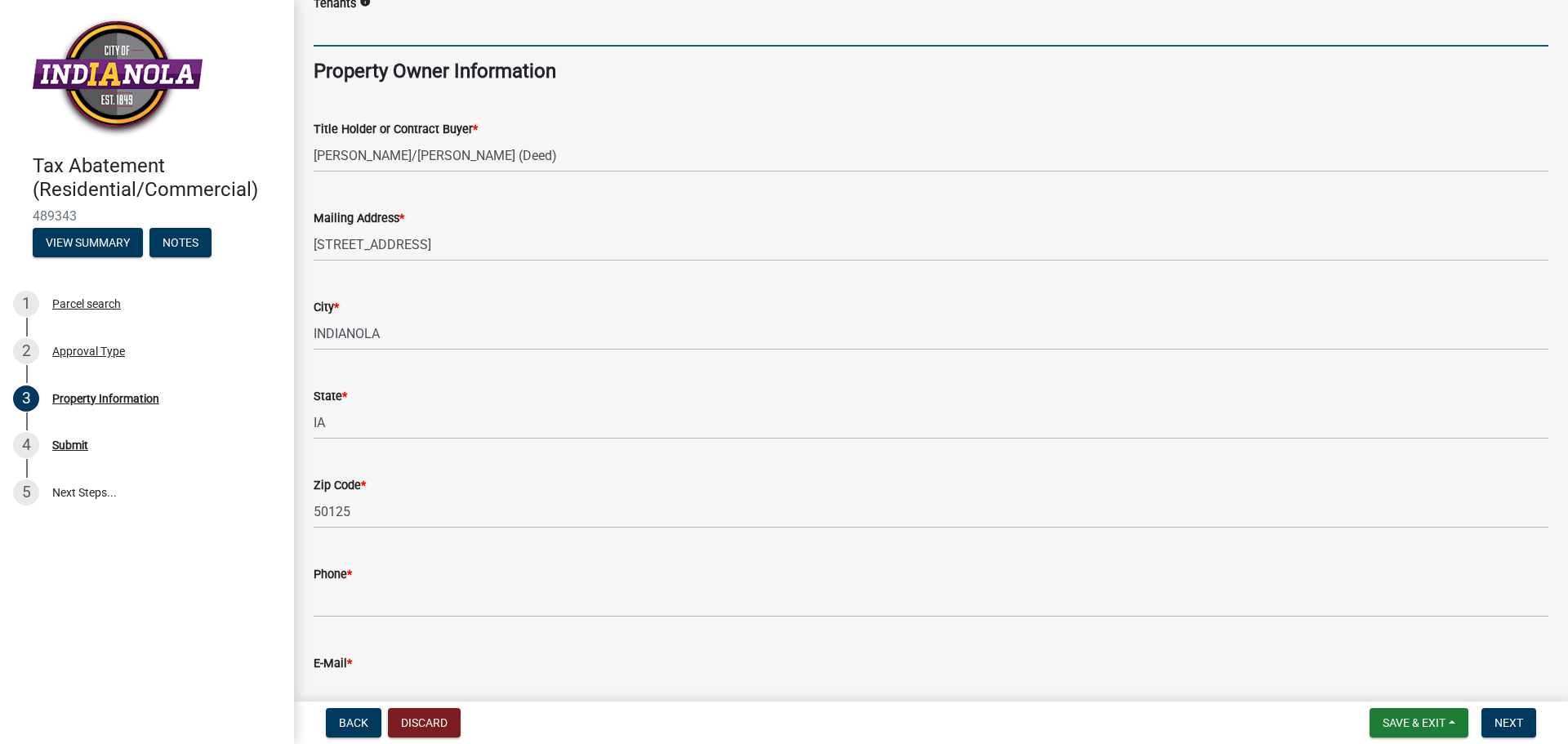
scroll to position [918, 0]
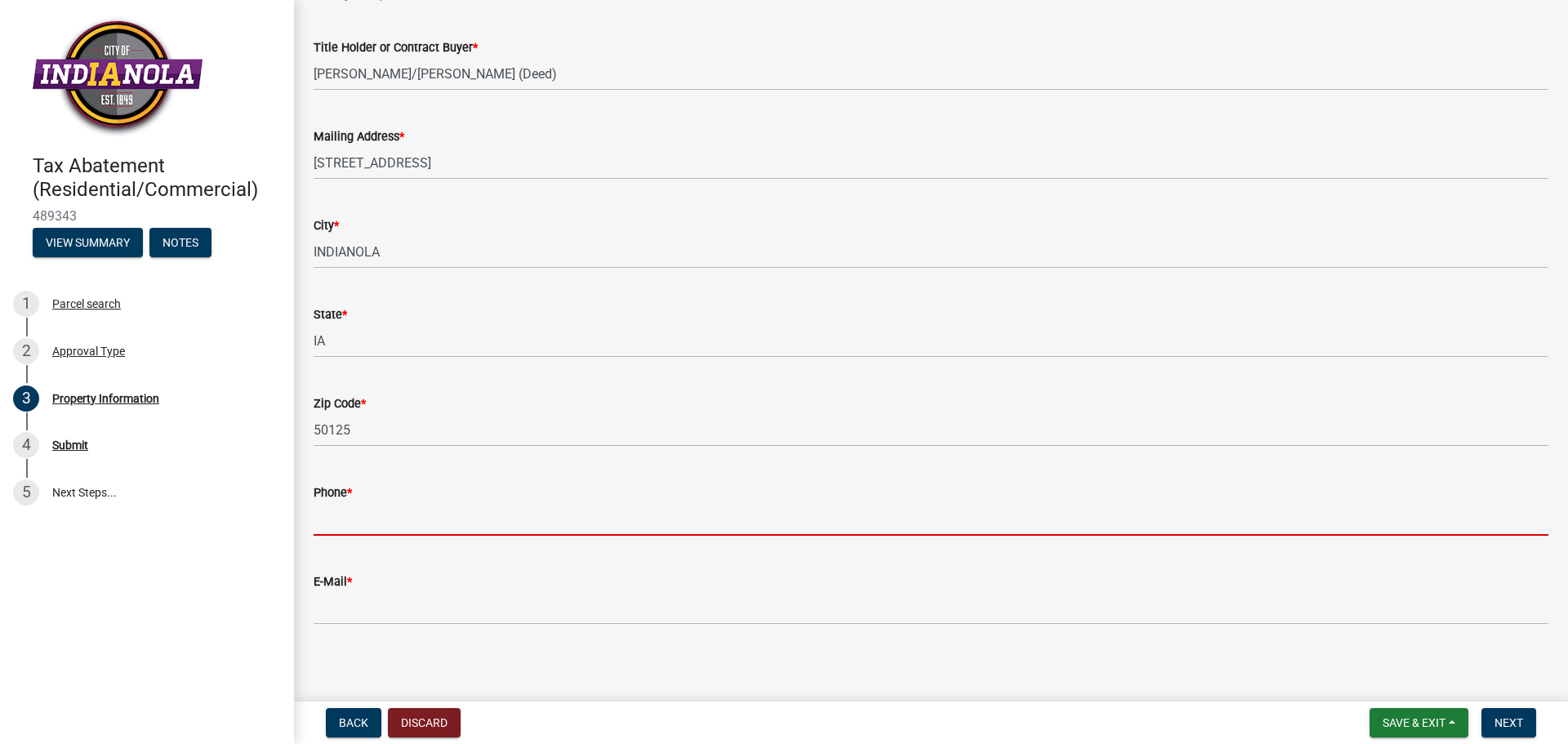
click at [440, 512] on input "Phone *" at bounding box center [931, 520] width 1235 height 34
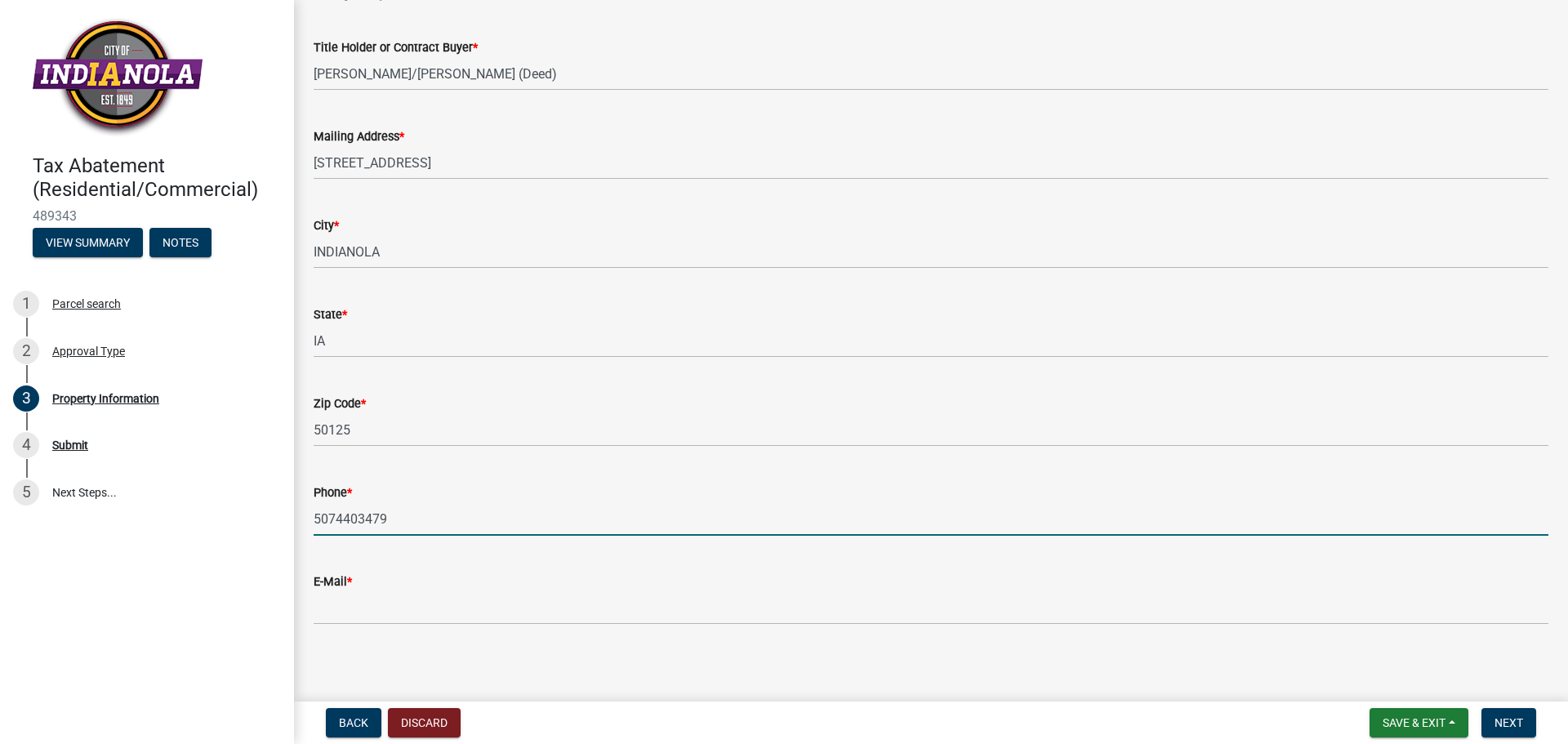
type input "5074403479"
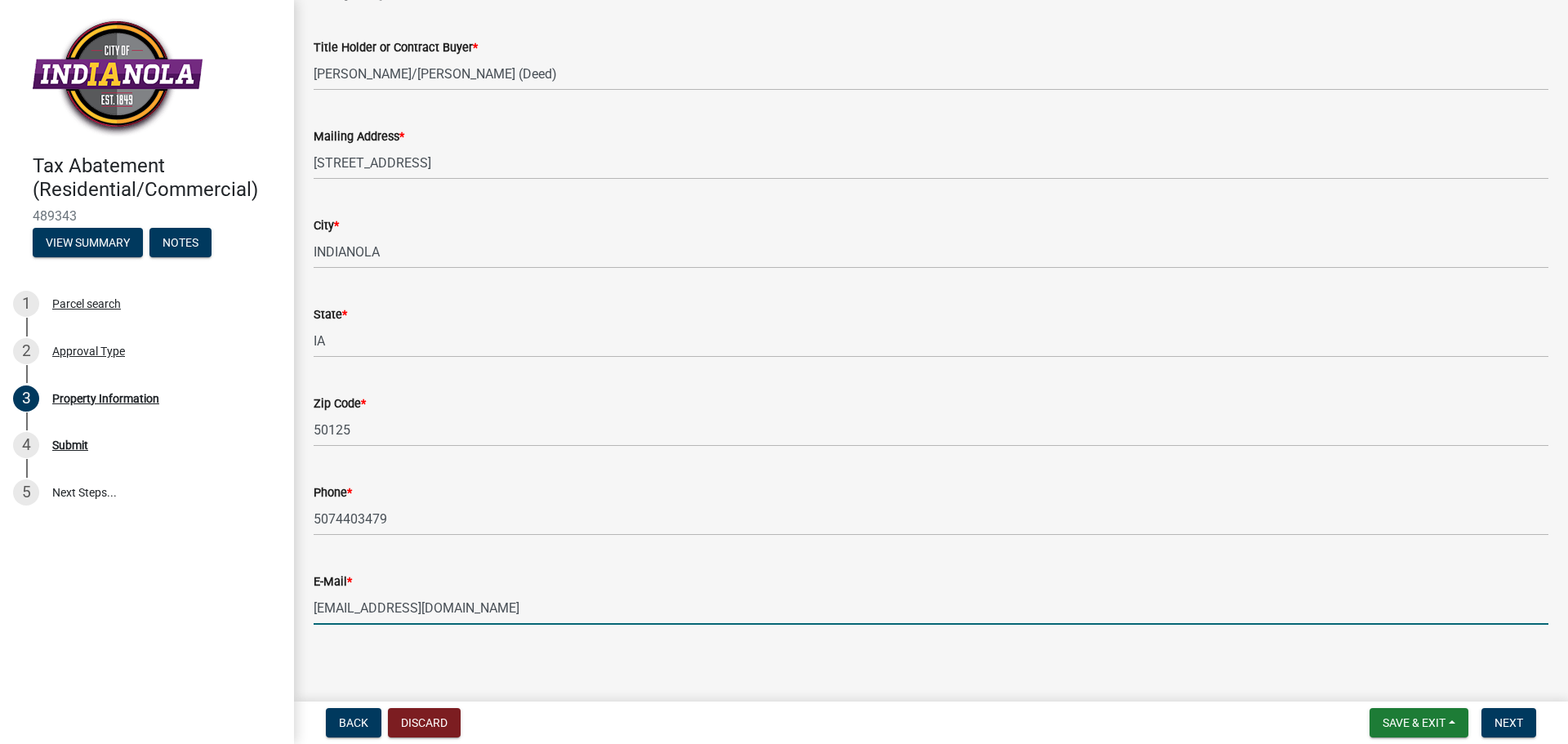
type input "JACOBKEMPEN14@GMAIL.COM"
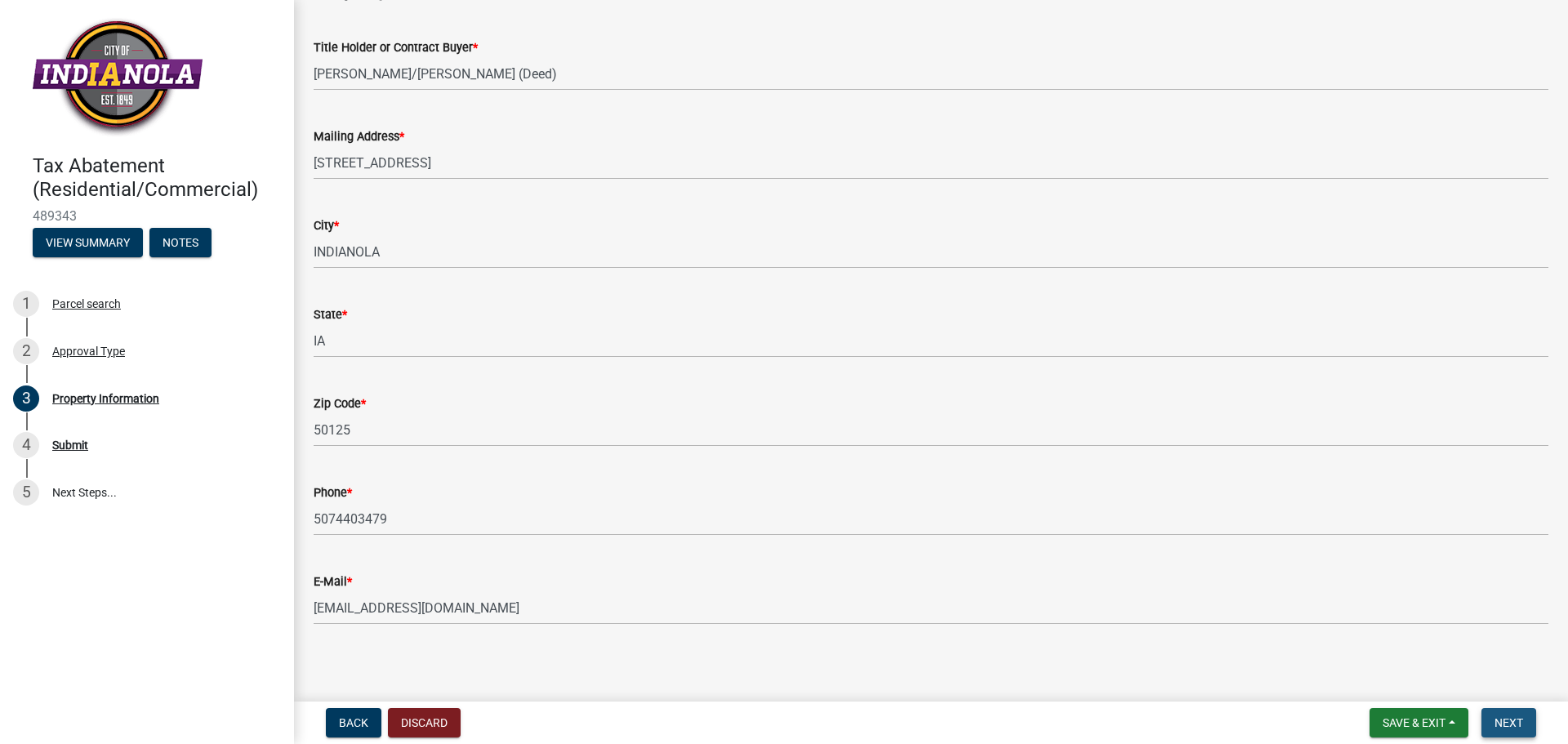
click at [1530, 715] on button "Next" at bounding box center [1508, 722] width 55 height 29
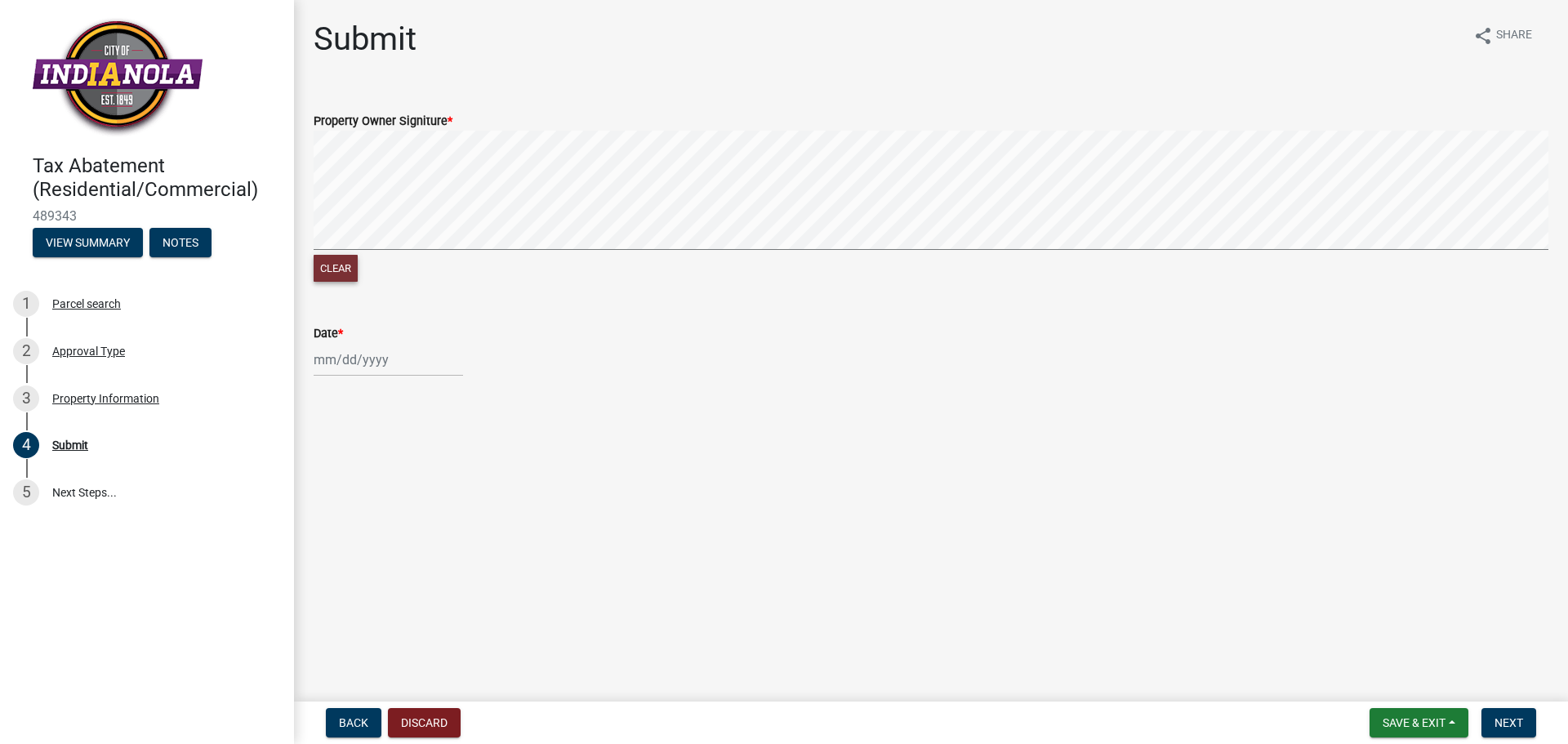
click at [342, 264] on button "Clear" at bounding box center [336, 268] width 44 height 27
drag, startPoint x: 778, startPoint y: 127, endPoint x: 823, endPoint y: 253, distance: 133.8
click at [823, 253] on form "Property Owner Signiture * Clear" at bounding box center [931, 188] width 1235 height 194
select select "10"
select select "2025"
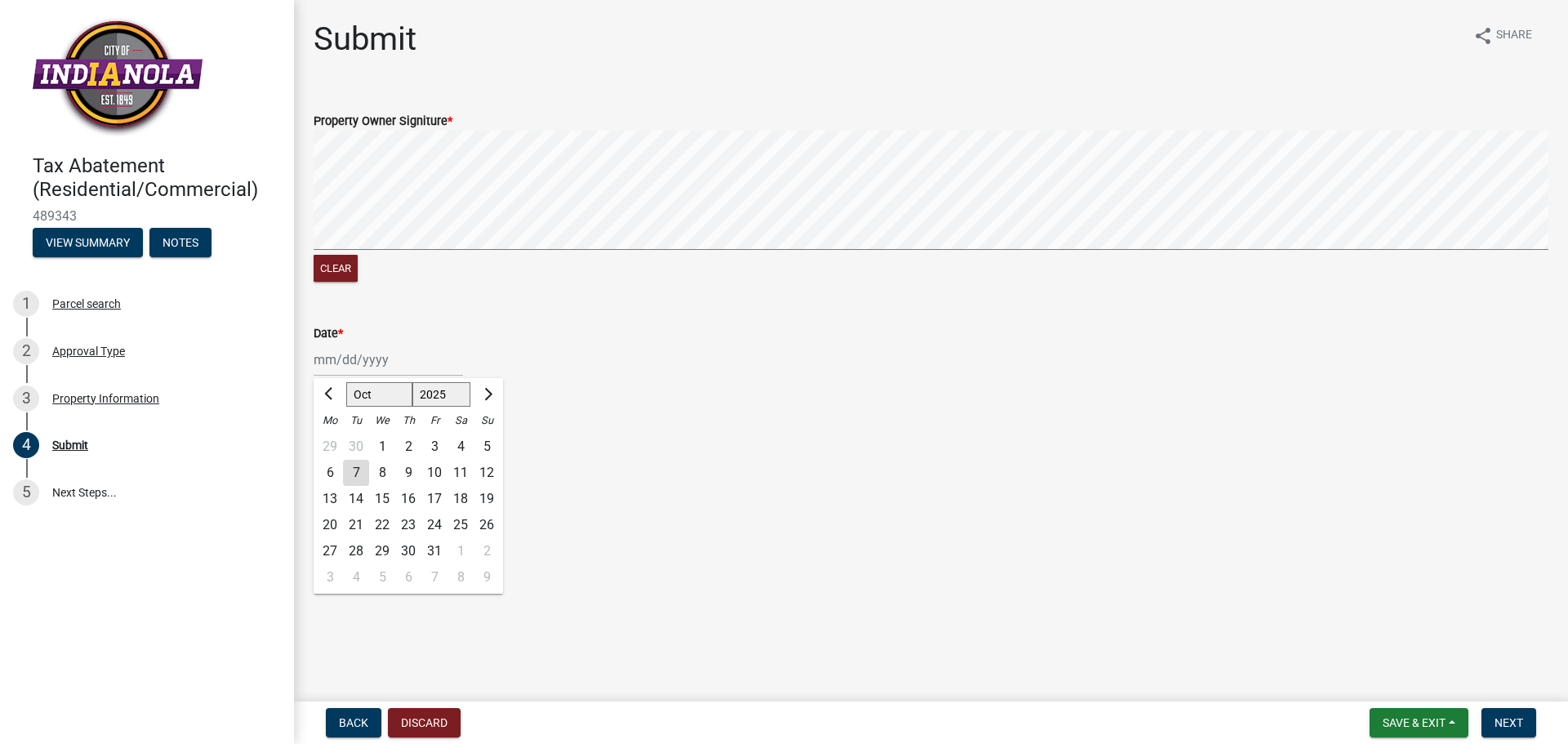
click at [355, 369] on div "Jan Feb Mar Apr May Jun Jul Aug Sep Oct Nov Dec 1525 1526 1527 1528 1529 1530 1…" at bounding box center [389, 360] width 150 height 34
click at [352, 475] on div "7" at bounding box center [356, 473] width 26 height 26
type input "10/07/2025"
click at [1514, 729] on span "Next" at bounding box center [1509, 723] width 29 height 13
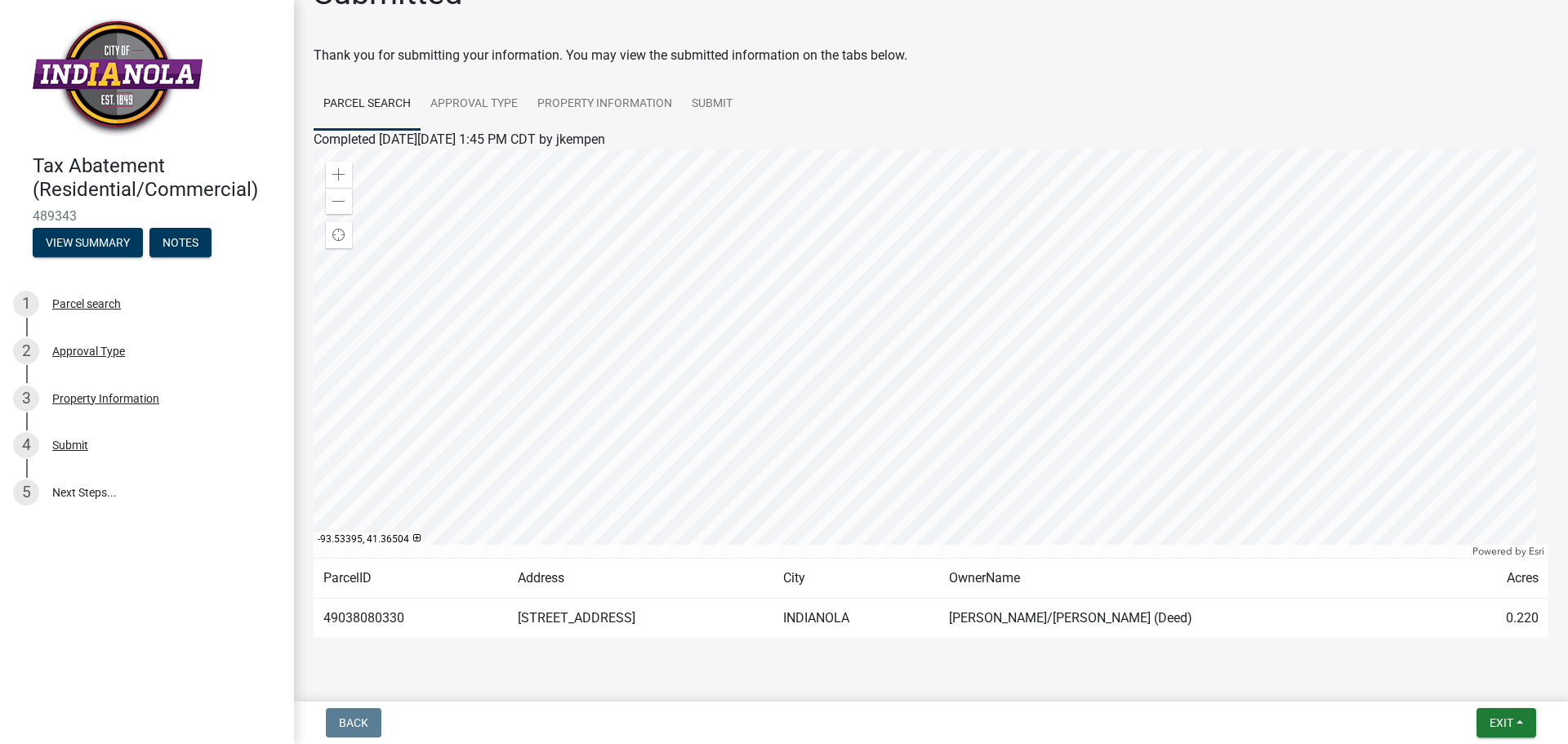
scroll to position [85, 0]
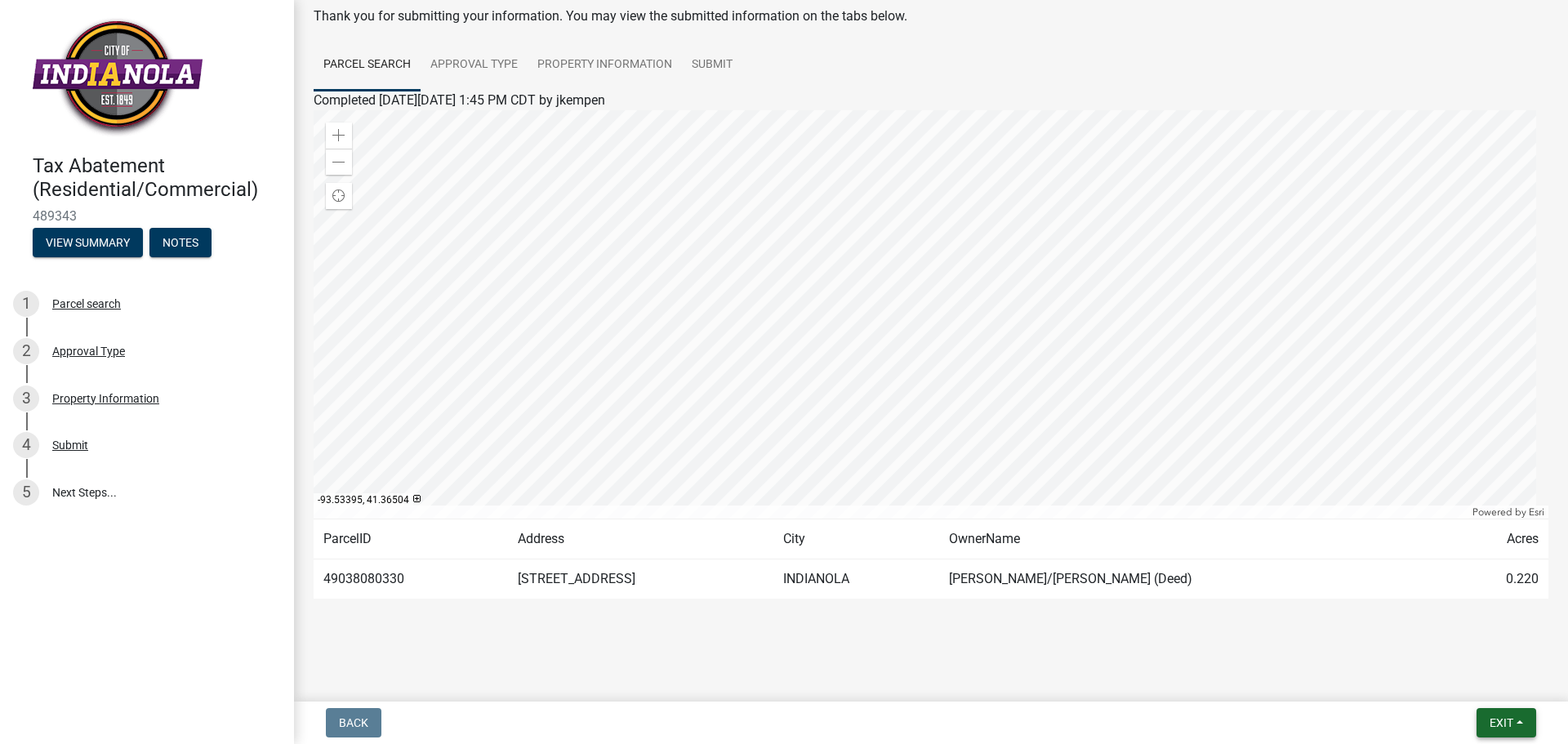
click at [1518, 735] on button "Exit" at bounding box center [1507, 722] width 60 height 29
click at [1463, 684] on button "Save & Exit" at bounding box center [1470, 680] width 131 height 39
